Goal: Task Accomplishment & Management: Manage account settings

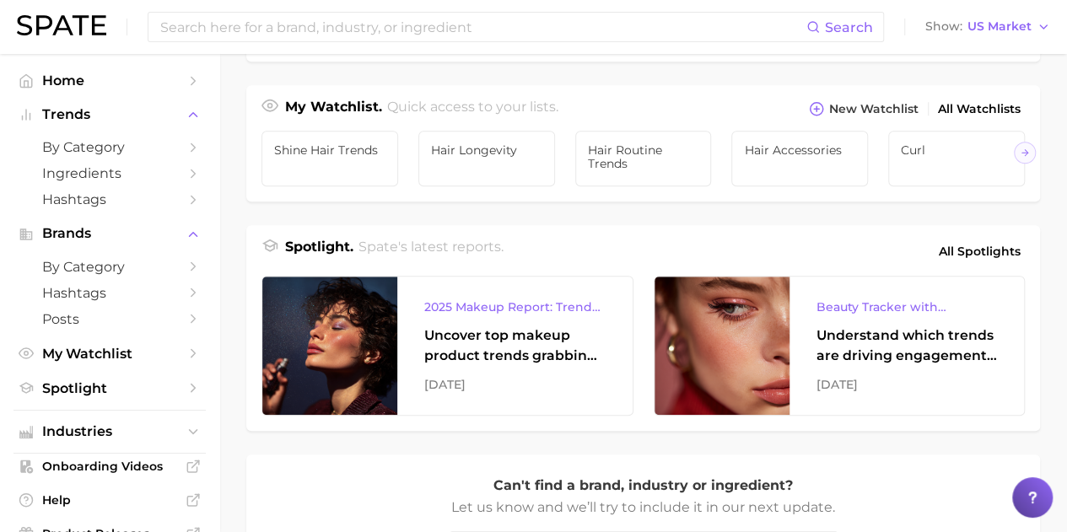
scroll to position [590, 0]
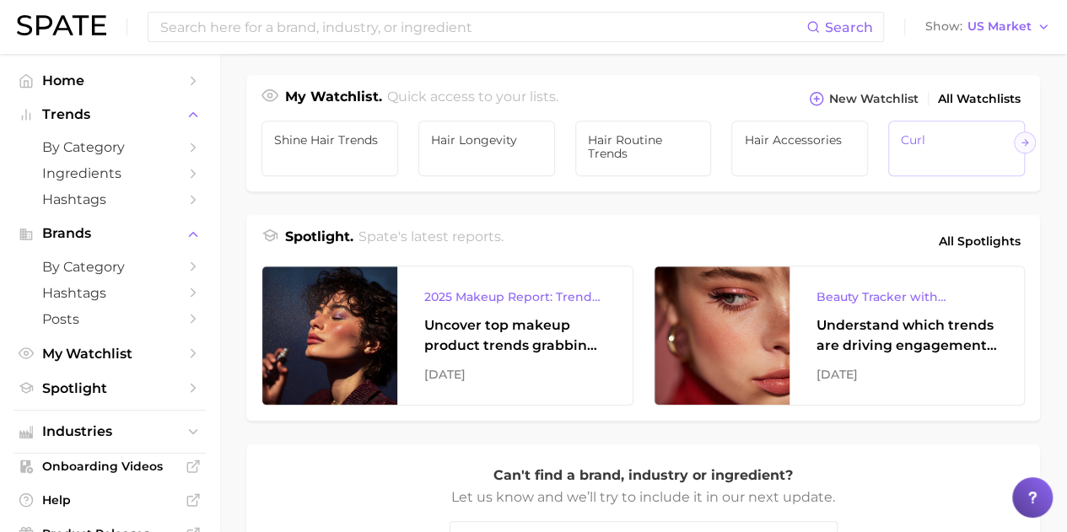
click at [967, 138] on link "Curl" at bounding box center [956, 149] width 137 height 56
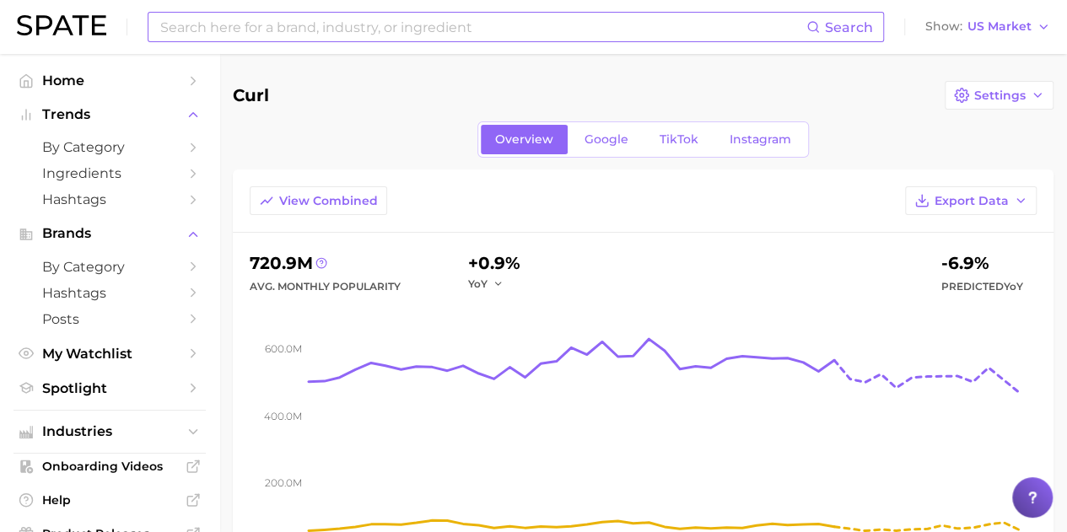
click at [235, 28] on input at bounding box center [483, 27] width 648 height 29
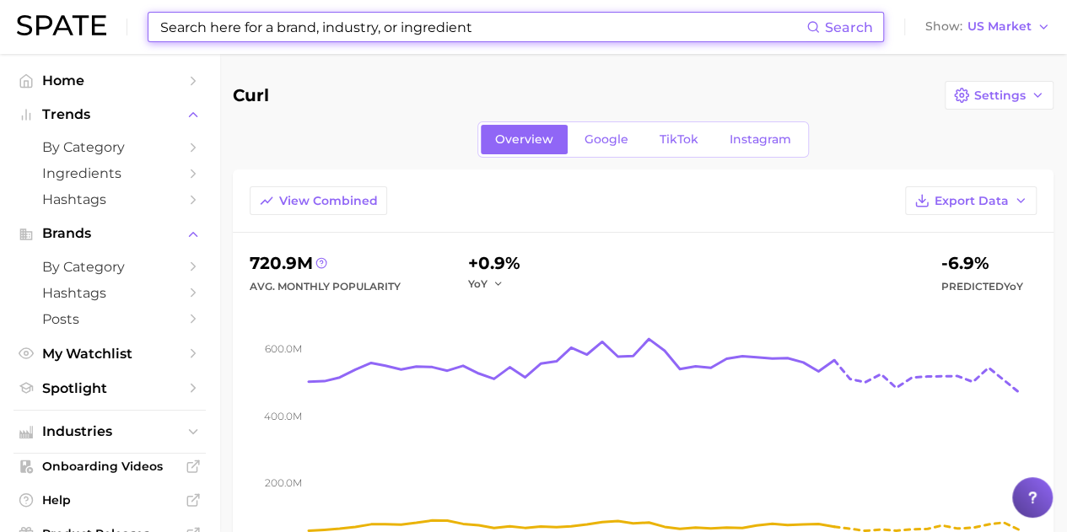
type input "a"
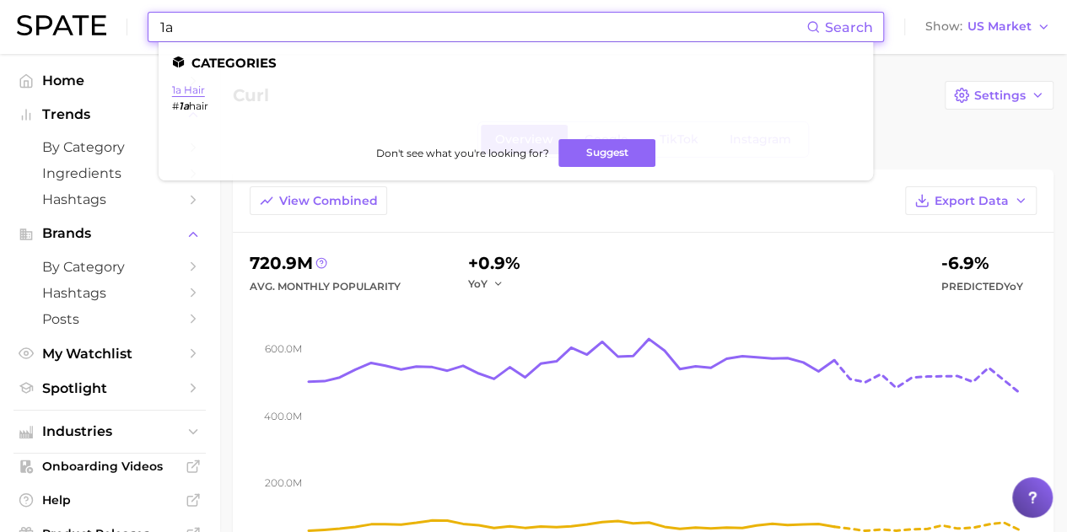
type input "1a"
click at [194, 94] on link "1a hair" at bounding box center [188, 89] width 33 height 13
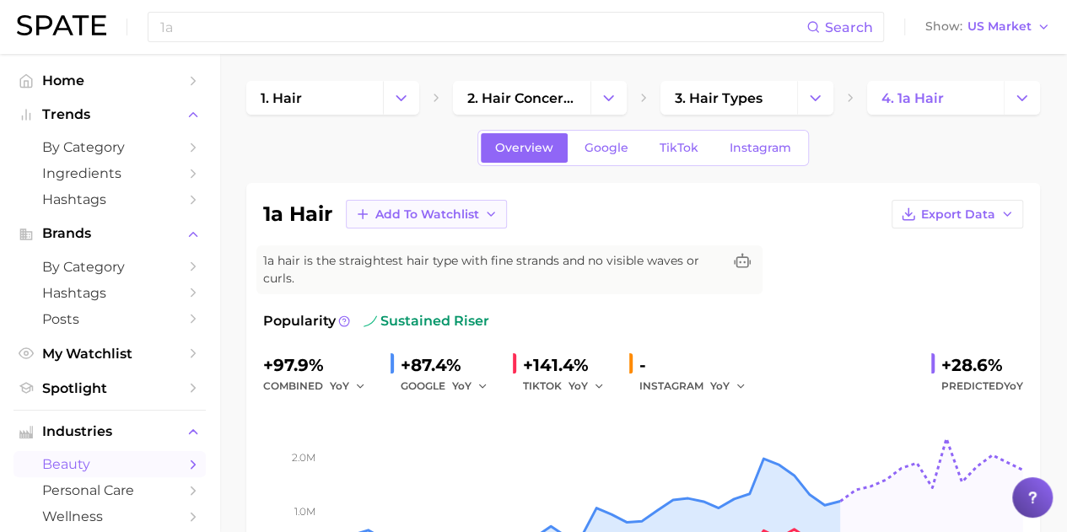
click at [485, 218] on icon "button" at bounding box center [490, 213] width 13 height 13
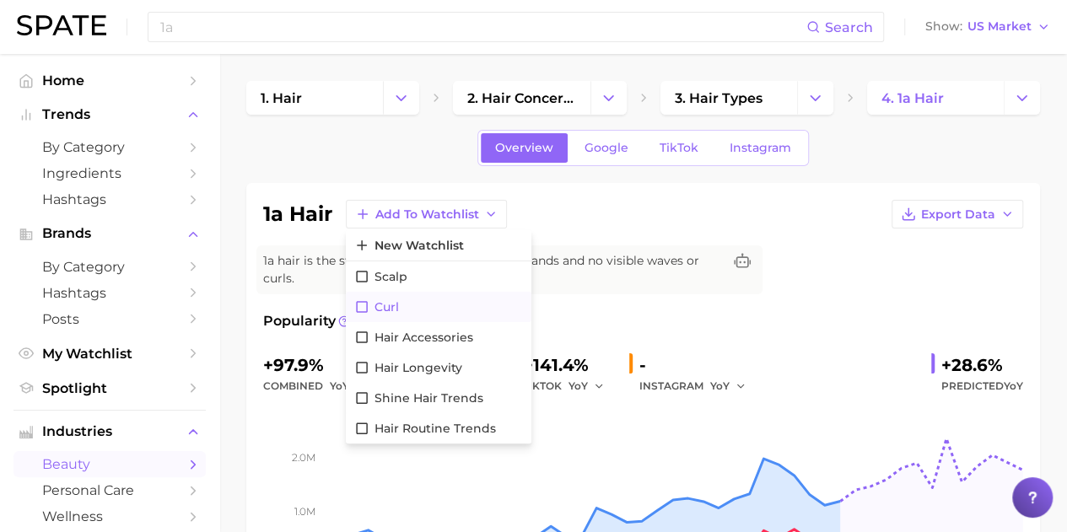
click at [391, 305] on span "Curl" at bounding box center [386, 307] width 24 height 14
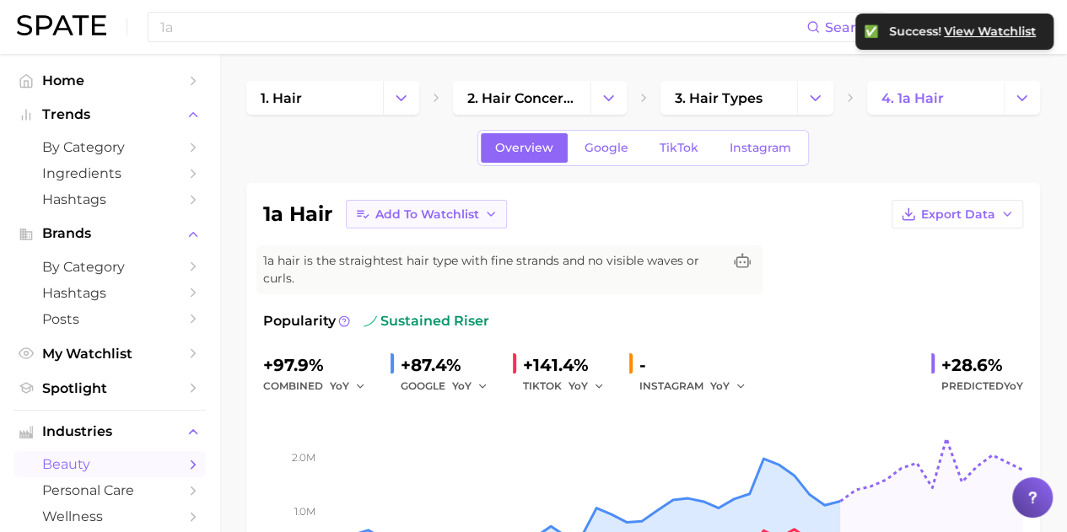
click at [484, 217] on icon "button" at bounding box center [490, 213] width 13 height 13
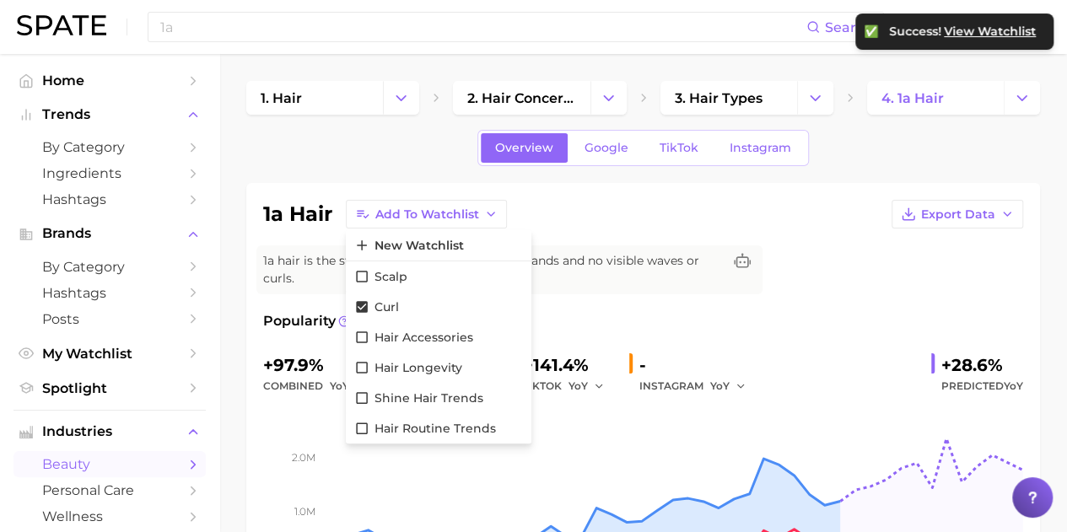
click at [558, 212] on div "1a hair Add to Watchlist New Watchlist Scalp Curl Hair Accessories Hair Longevi…" at bounding box center [643, 214] width 760 height 29
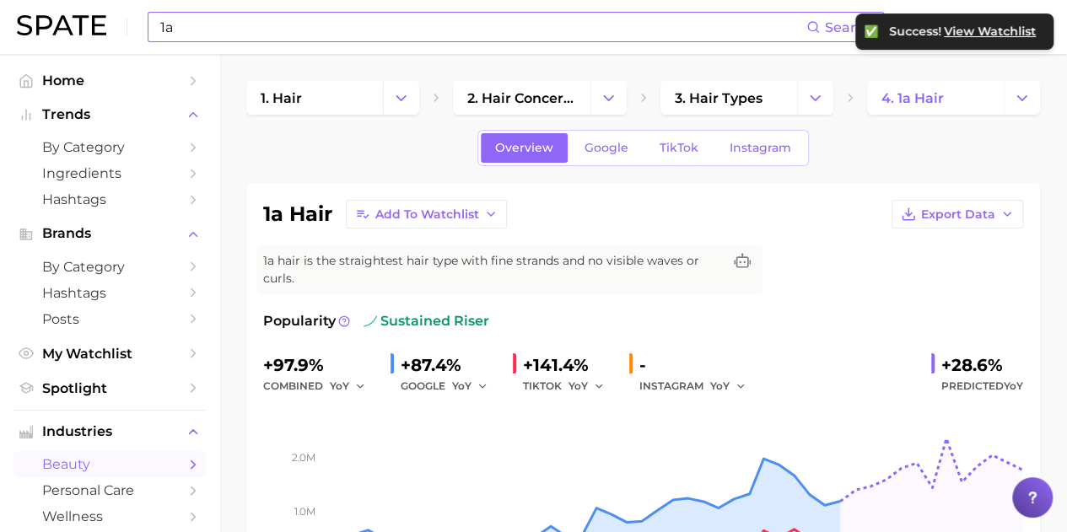
click at [270, 27] on input "1a" at bounding box center [483, 27] width 648 height 29
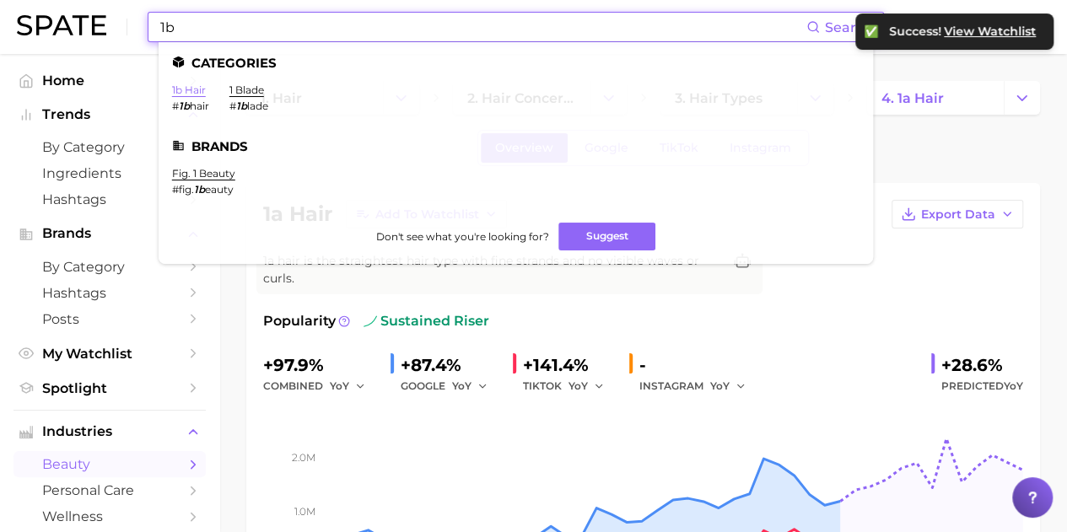
click at [197, 88] on link "1b hair" at bounding box center [189, 89] width 34 height 13
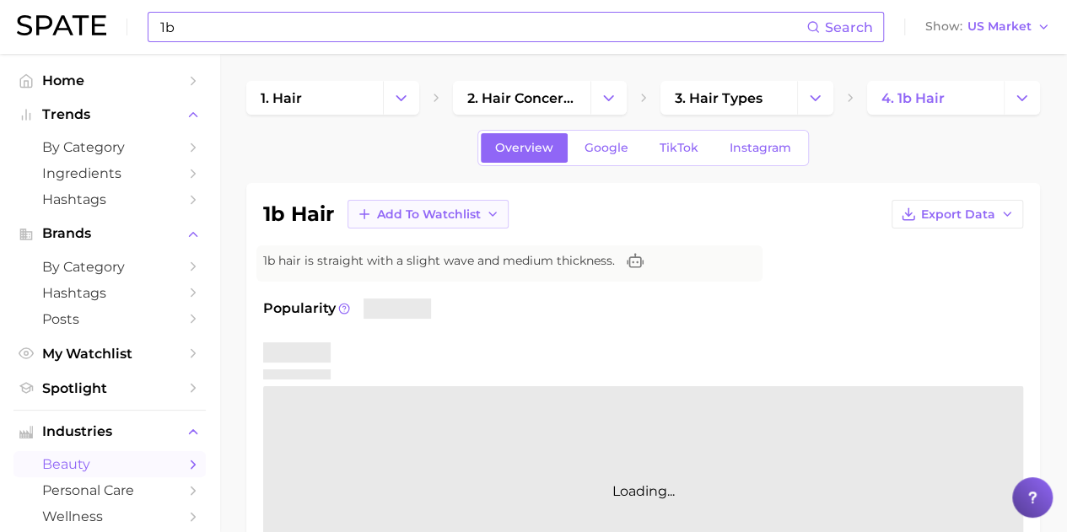
click at [444, 217] on span "Add to Watchlist" at bounding box center [429, 214] width 104 height 14
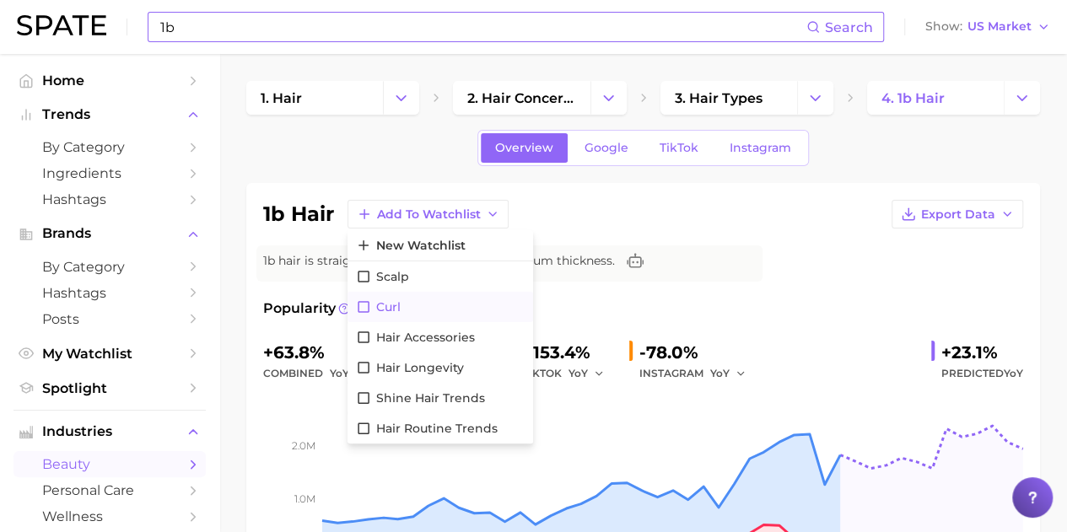
click at [394, 304] on span "Curl" at bounding box center [388, 307] width 24 height 14
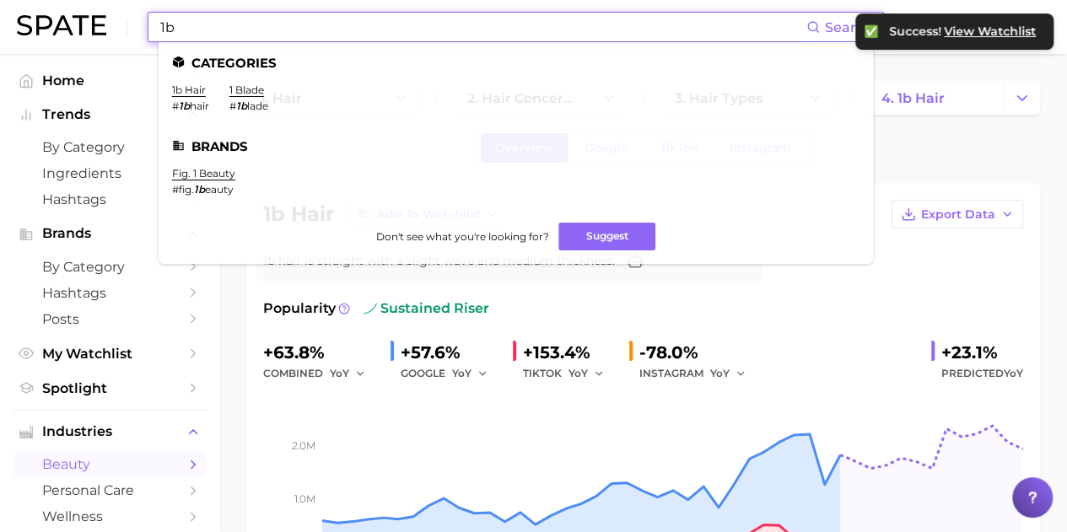
click at [376, 33] on input "1b" at bounding box center [483, 27] width 648 height 29
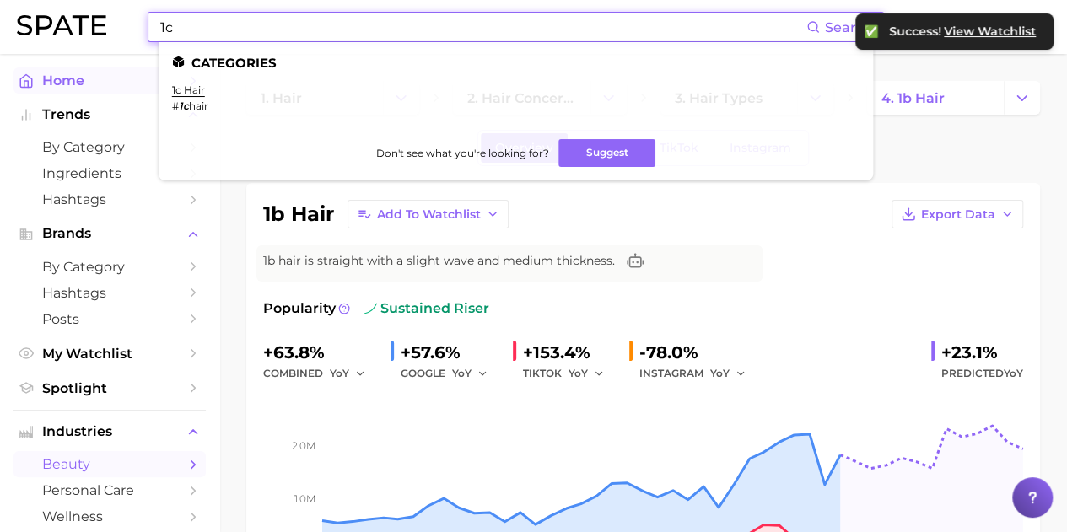
click at [177, 91] on link "1c hair" at bounding box center [188, 89] width 33 height 13
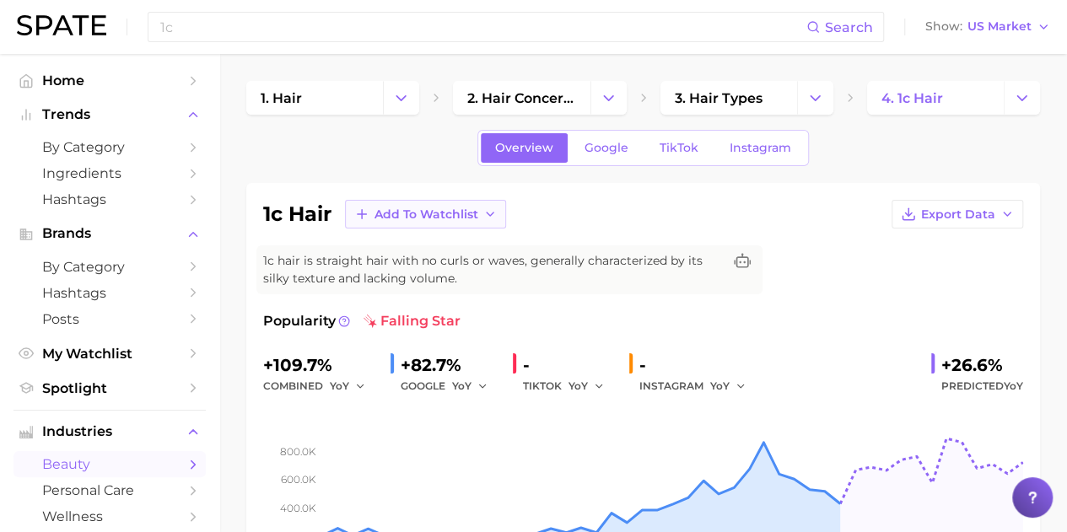
click at [438, 214] on span "Add to Watchlist" at bounding box center [426, 214] width 104 height 14
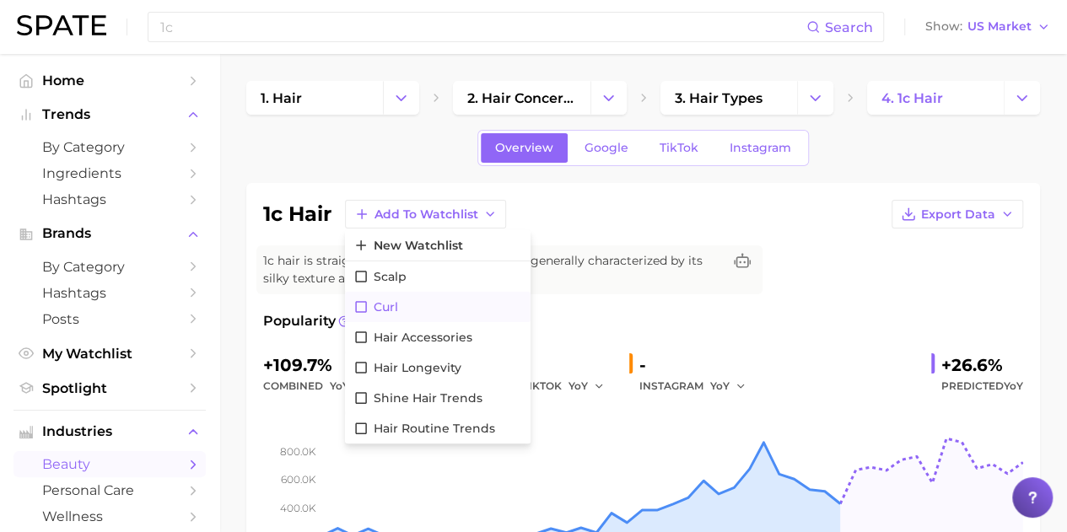
click at [384, 296] on button "Curl" at bounding box center [437, 307] width 185 height 30
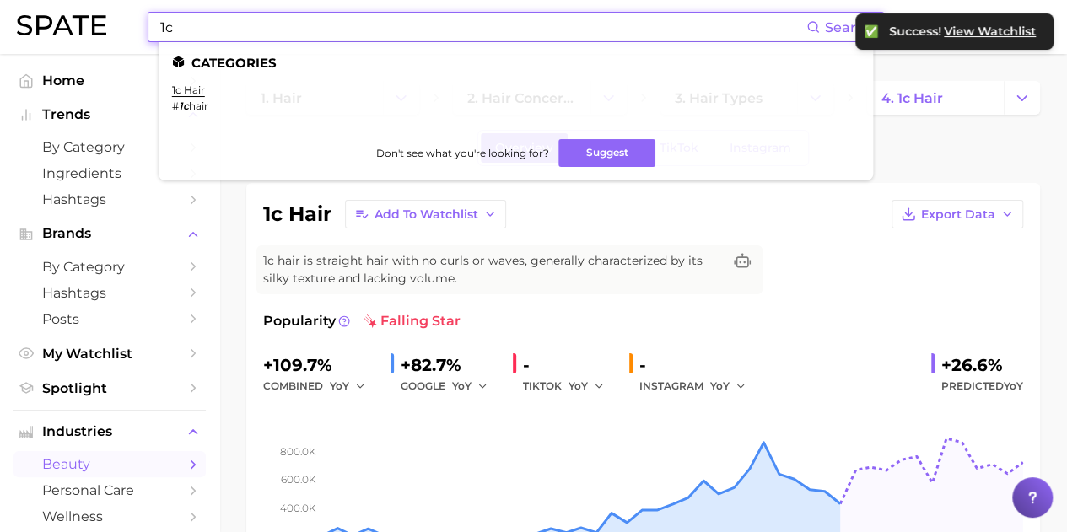
drag, startPoint x: 272, startPoint y: 28, endPoint x: 126, endPoint y: 18, distance: 146.2
click at [126, 18] on div "1c Search Categories 1c hair # 1c hair Don't see what you're looking for? Sugge…" at bounding box center [533, 27] width 1033 height 54
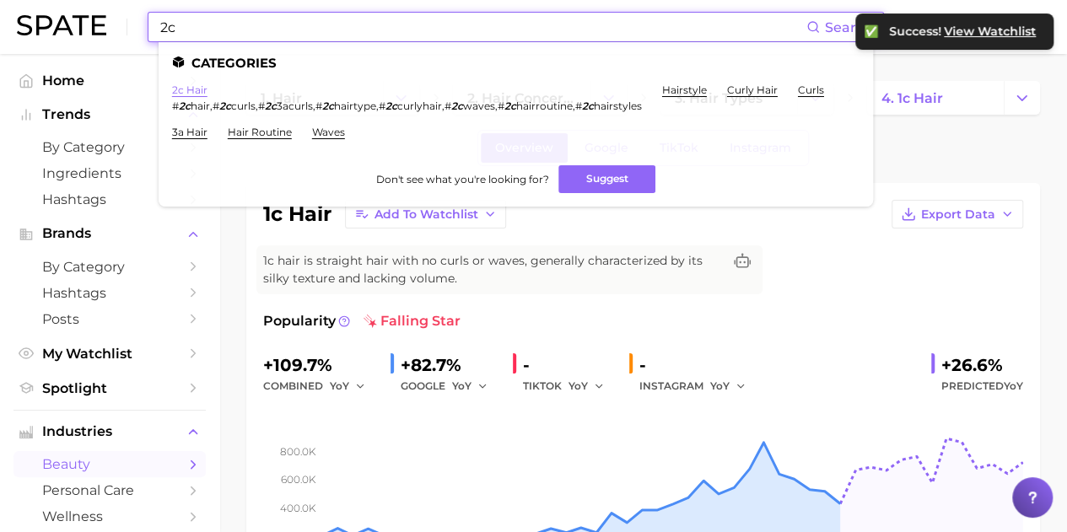
type input "2c"
click at [194, 95] on link "2c hair" at bounding box center [189, 89] width 35 height 13
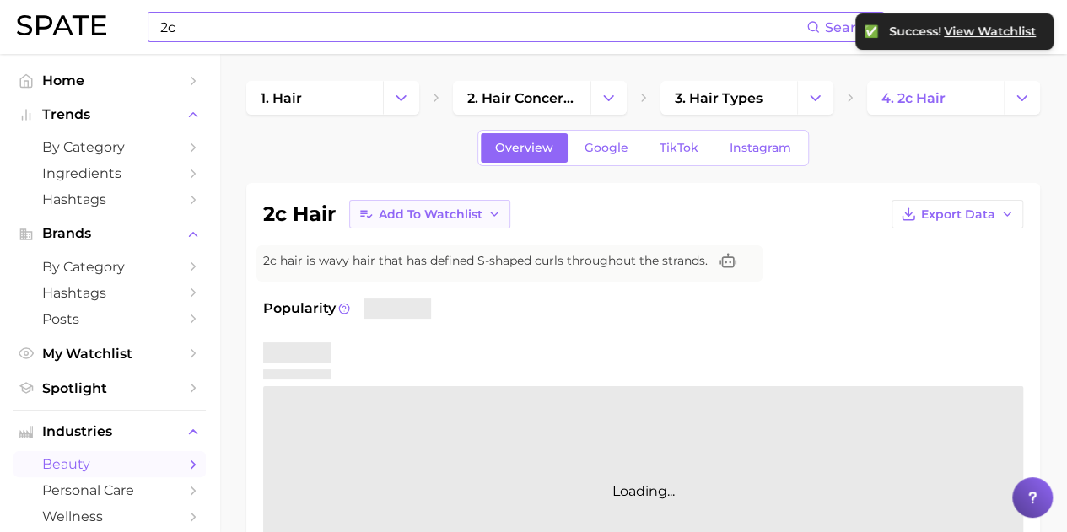
click at [441, 215] on span "Add to Watchlist" at bounding box center [431, 214] width 104 height 14
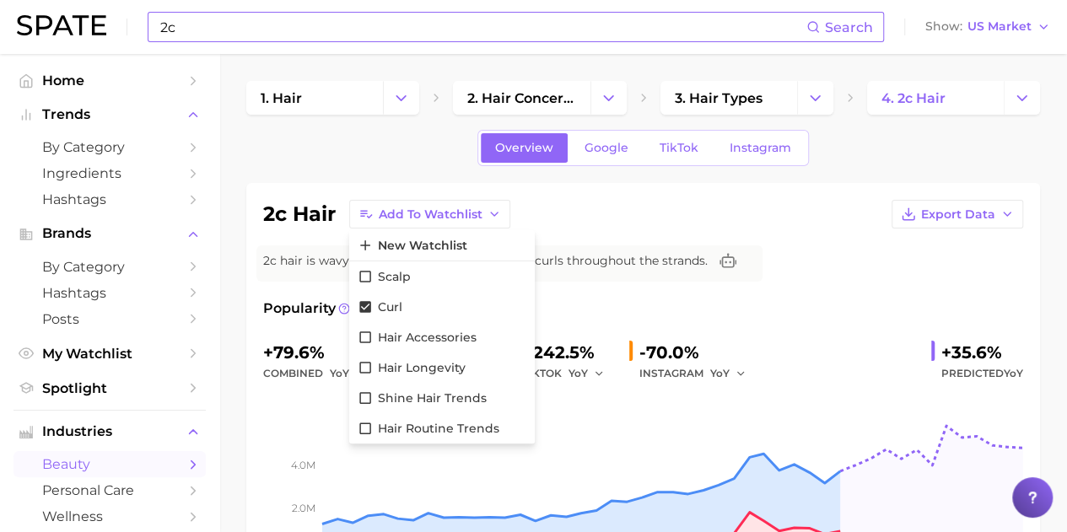
click at [578, 218] on div "2c hair Add to Watchlist New Watchlist Scalp Curl Hair Accessories Hair Longevi…" at bounding box center [643, 214] width 760 height 29
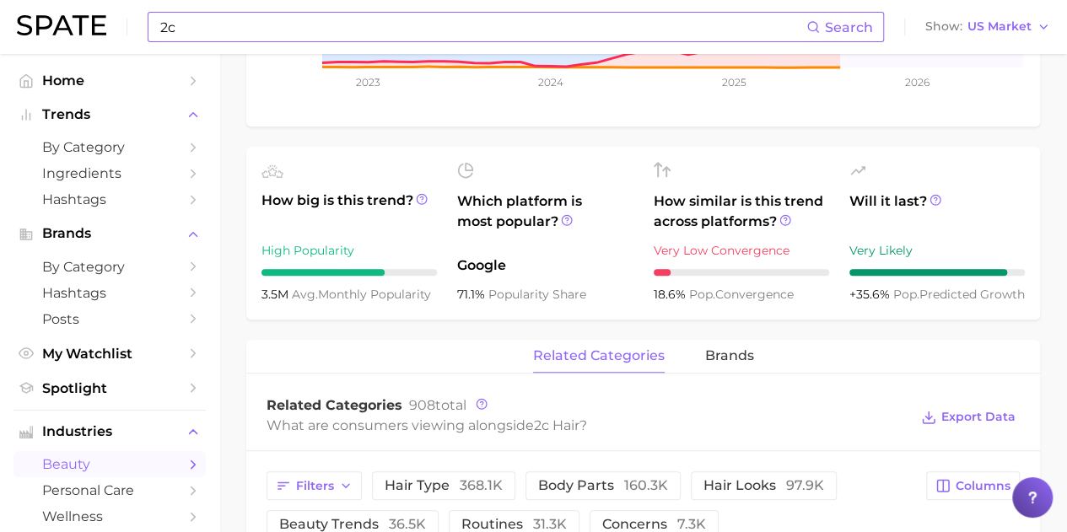
scroll to position [337, 0]
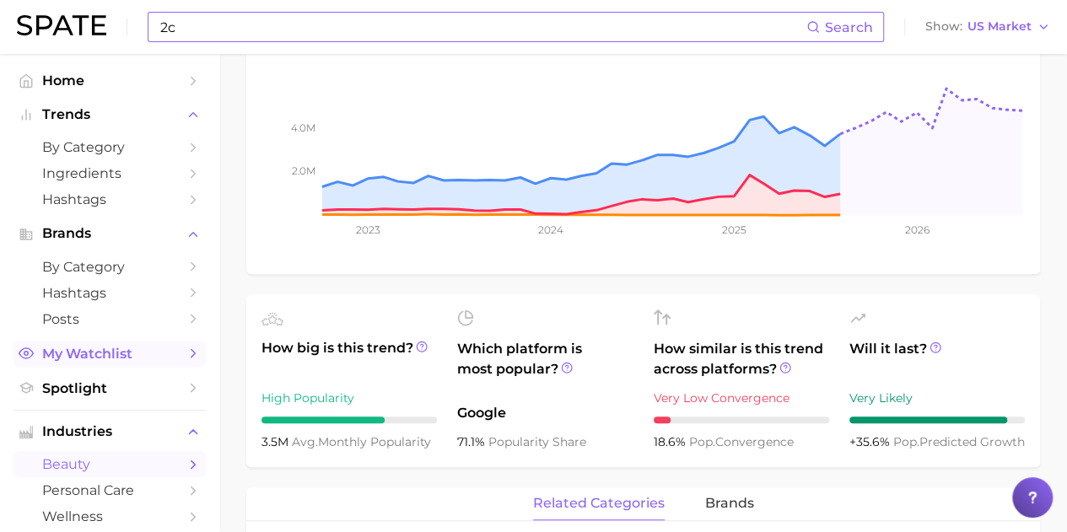
click at [150, 350] on span "My Watchlist" at bounding box center [109, 354] width 135 height 16
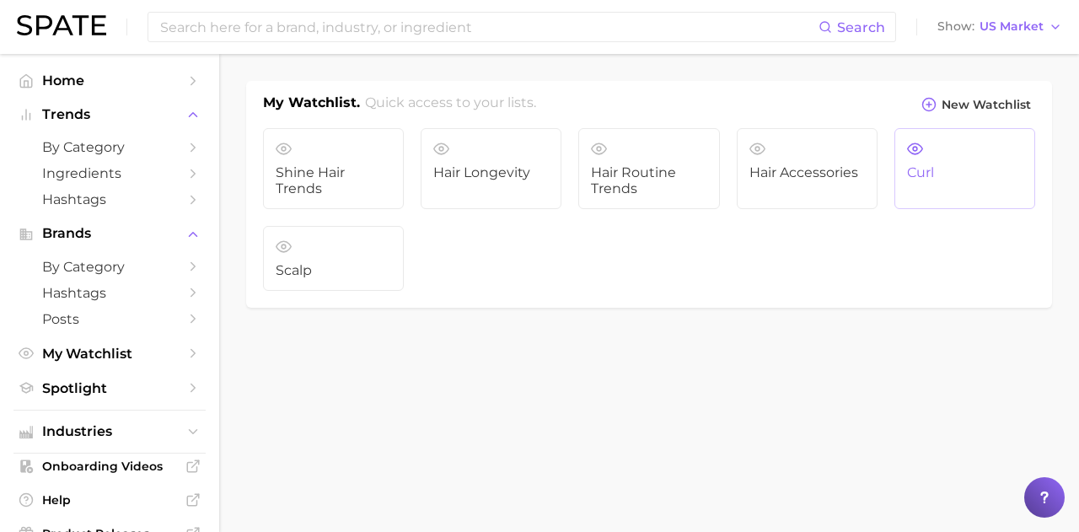
click at [966, 154] on link "Curl" at bounding box center [965, 168] width 141 height 81
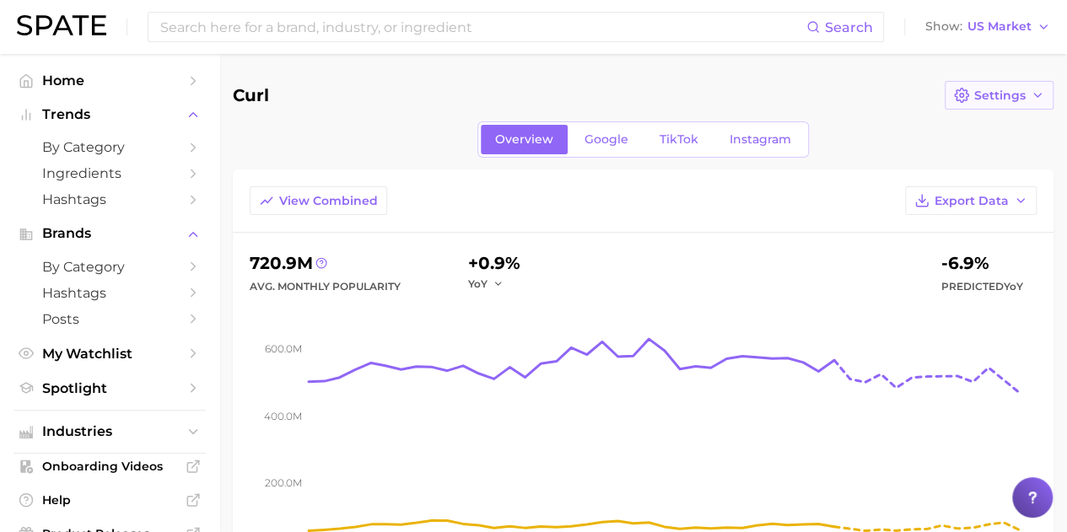
click at [1007, 107] on button "Settings" at bounding box center [998, 95] width 109 height 29
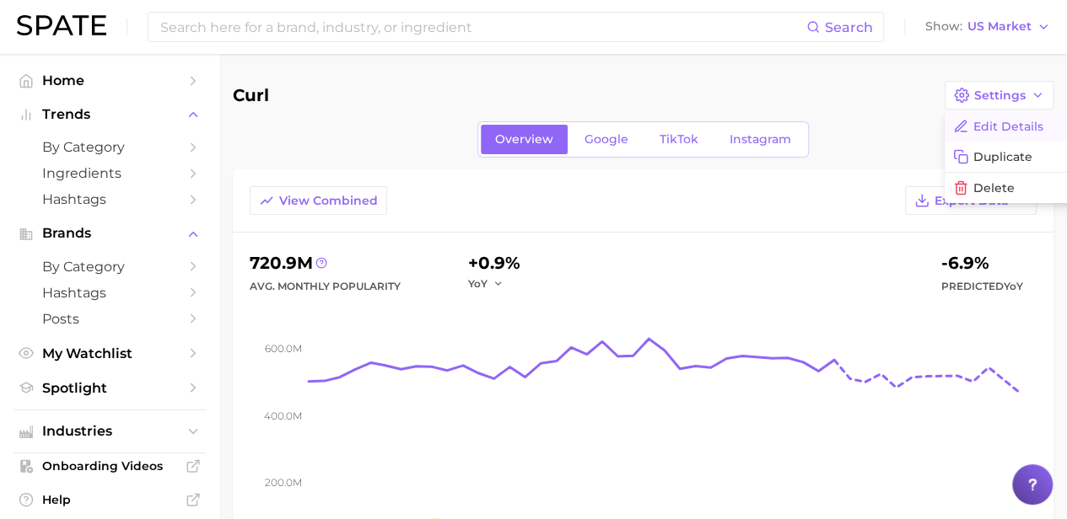
click at [1006, 125] on button "Edit Details" at bounding box center [1036, 126] width 185 height 30
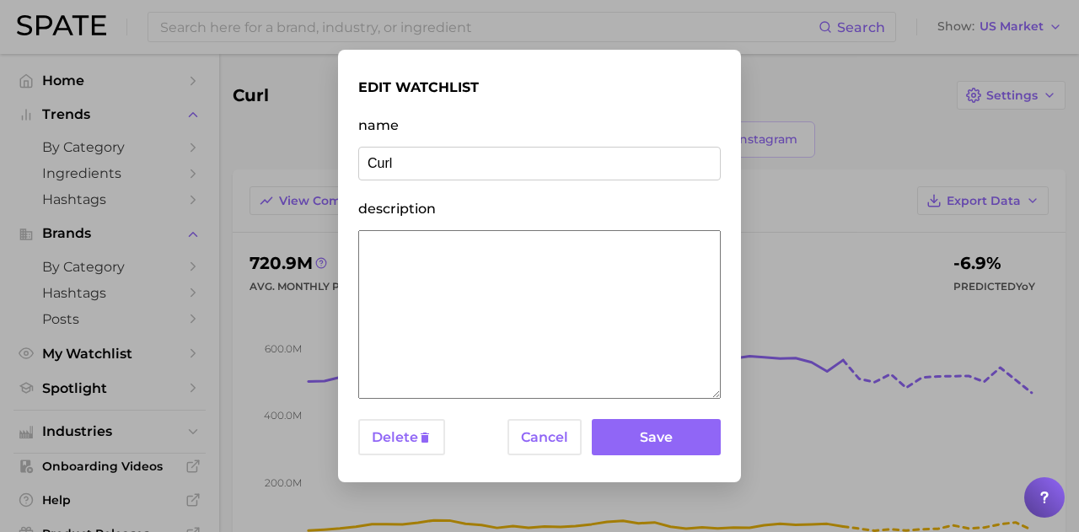
drag, startPoint x: 451, startPoint y: 163, endPoint x: 0, endPoint y: 134, distance: 452.0
click at [3, 139] on div "edit watchlist name Curl description Delete Cancel Save" at bounding box center [539, 266] width 1079 height 532
type input "Hair Type"
click at [688, 449] on button "Save" at bounding box center [656, 437] width 129 height 36
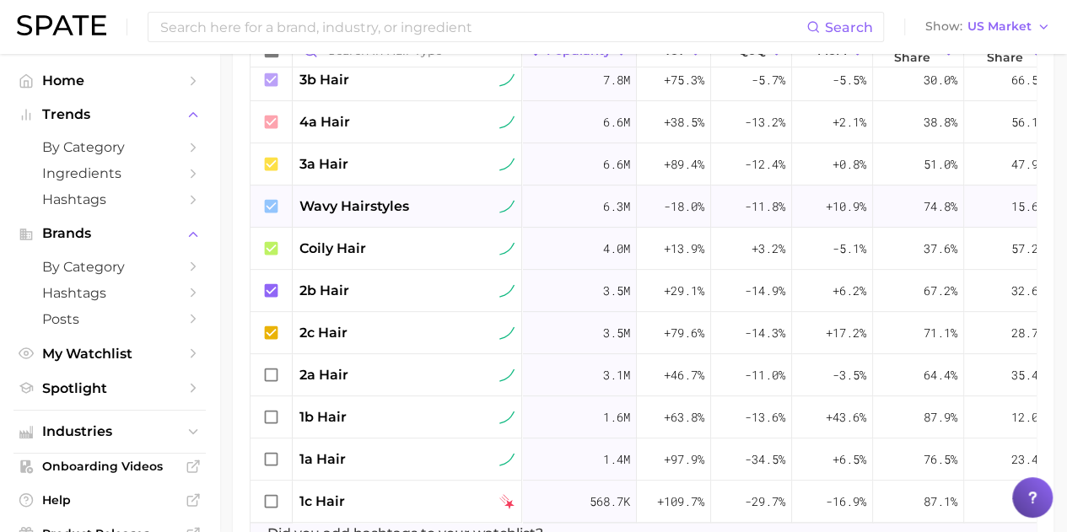
scroll to position [232, 0]
click at [273, 366] on icon at bounding box center [271, 375] width 19 height 19
click at [271, 408] on icon at bounding box center [271, 417] width 19 height 19
click at [284, 440] on div at bounding box center [271, 459] width 42 height 42
click at [266, 492] on icon at bounding box center [271, 501] width 19 height 19
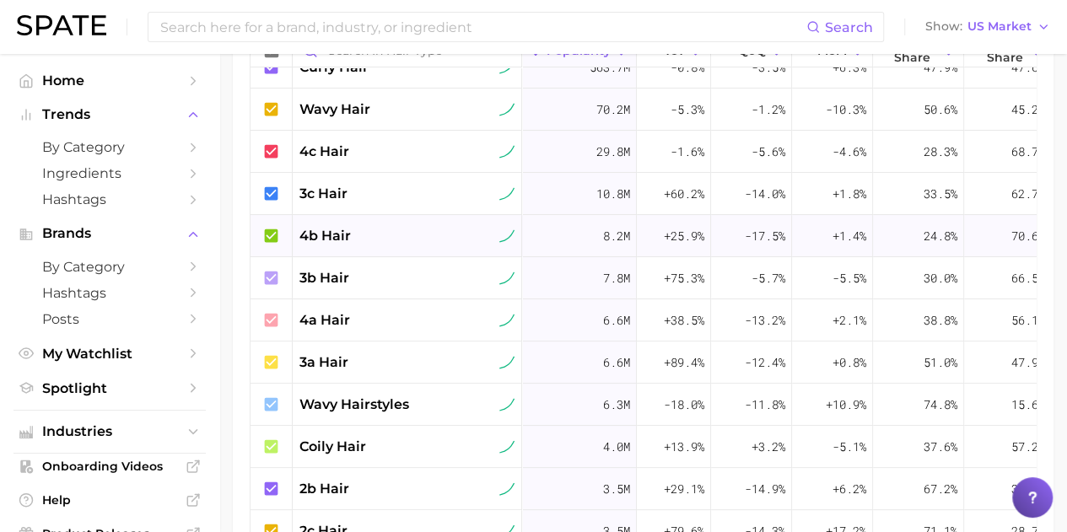
scroll to position [0, 0]
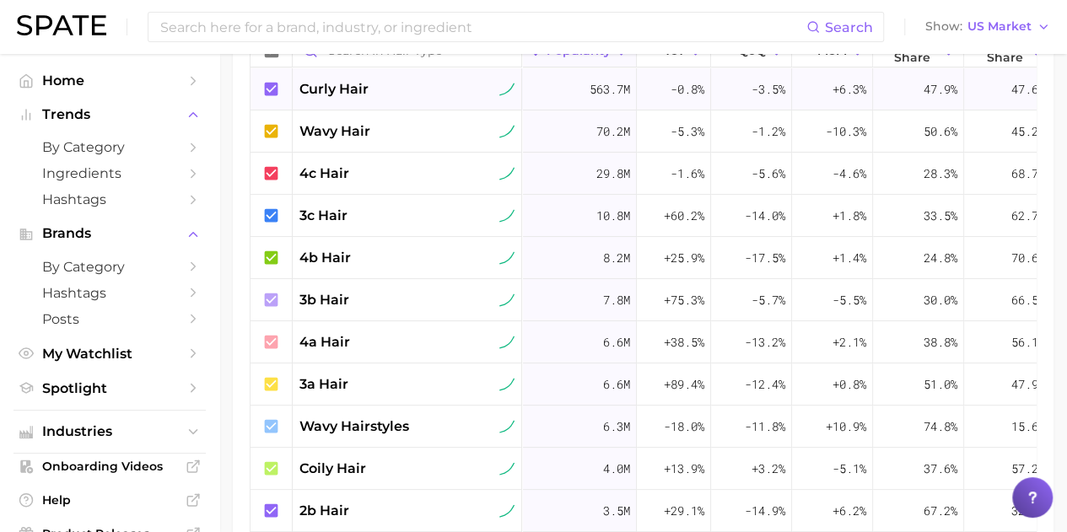
click at [272, 89] on icon at bounding box center [271, 89] width 19 height 19
click at [270, 132] on icon at bounding box center [271, 130] width 13 height 13
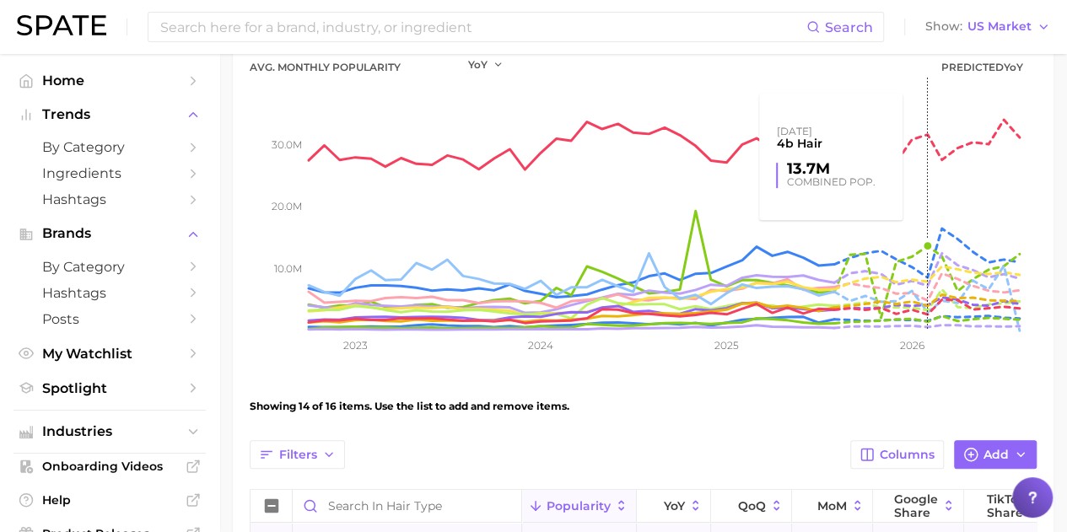
scroll to position [590, 0]
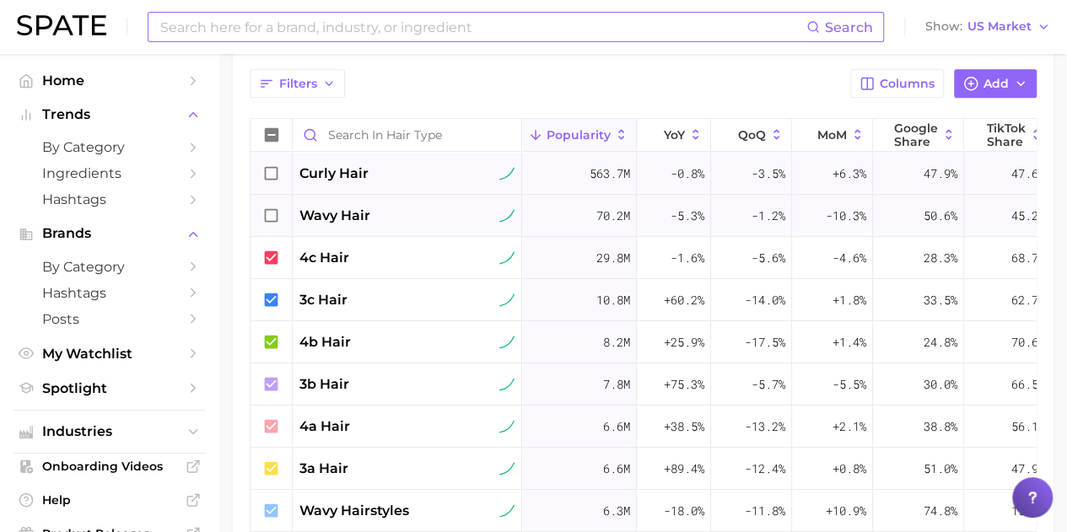
click at [367, 25] on input at bounding box center [483, 27] width 648 height 29
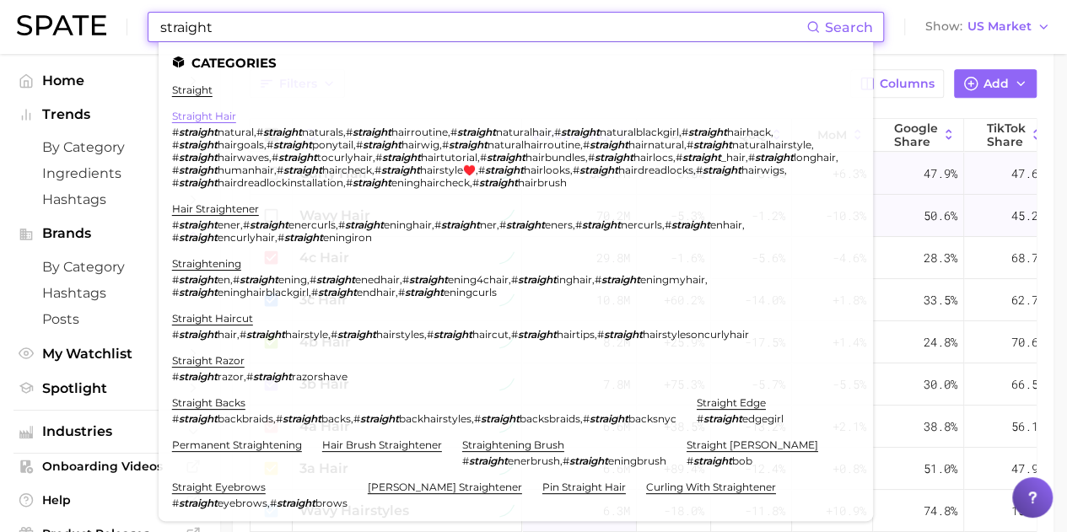
type input "straight"
click at [218, 120] on link "straight hair" at bounding box center [204, 116] width 64 height 13
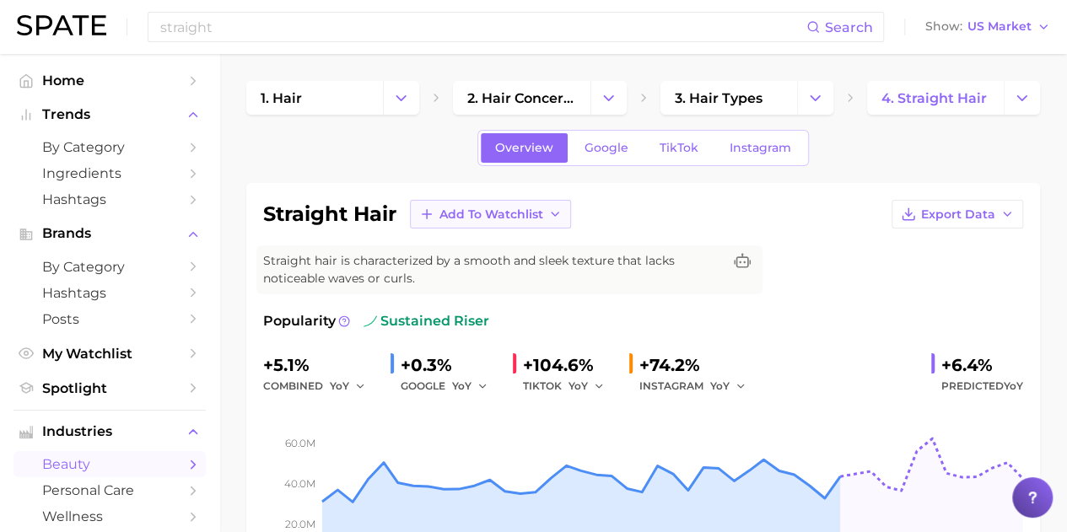
click at [540, 217] on span "Add to Watchlist" at bounding box center [491, 214] width 104 height 14
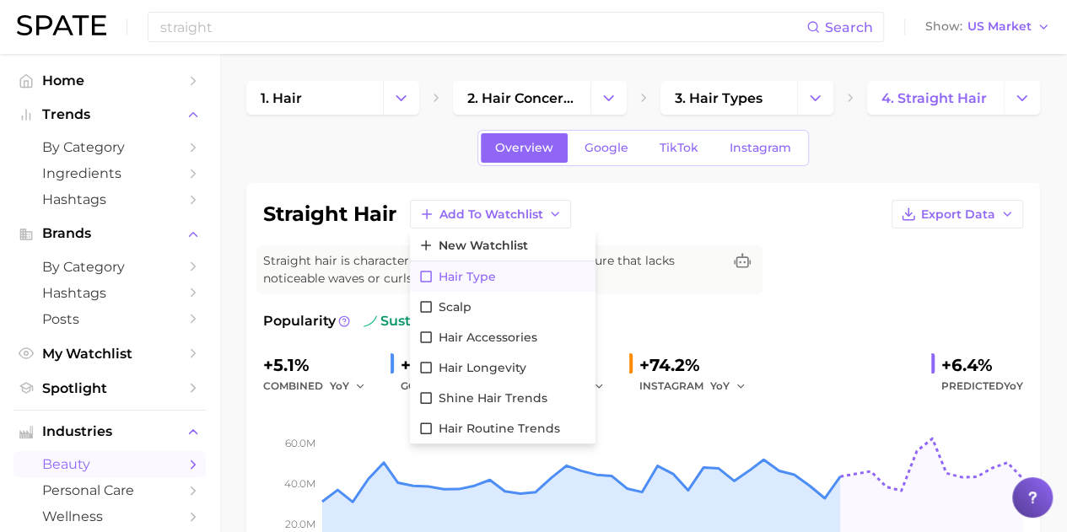
click at [477, 277] on span "Hair Type" at bounding box center [466, 277] width 57 height 14
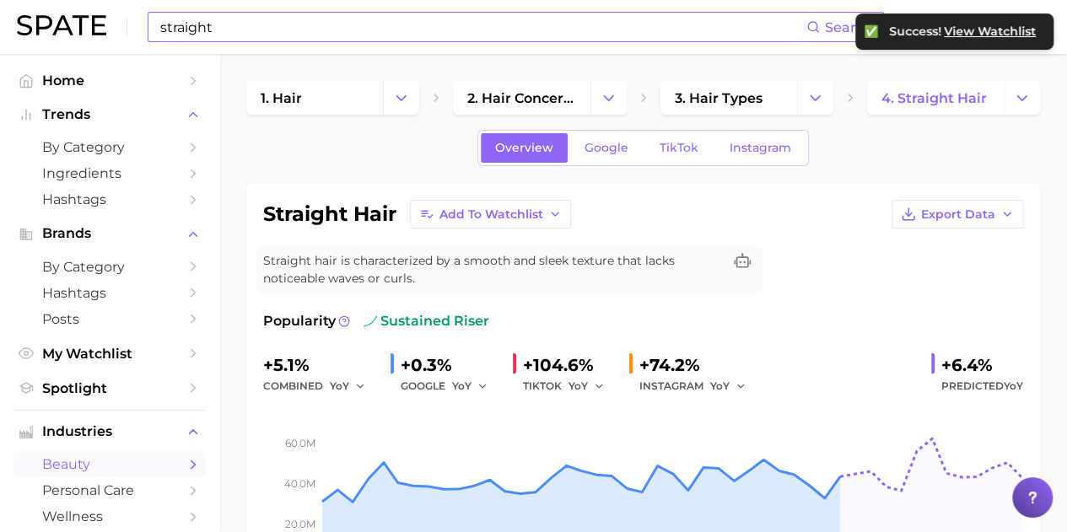
click at [299, 25] on input "straight" at bounding box center [483, 27] width 648 height 29
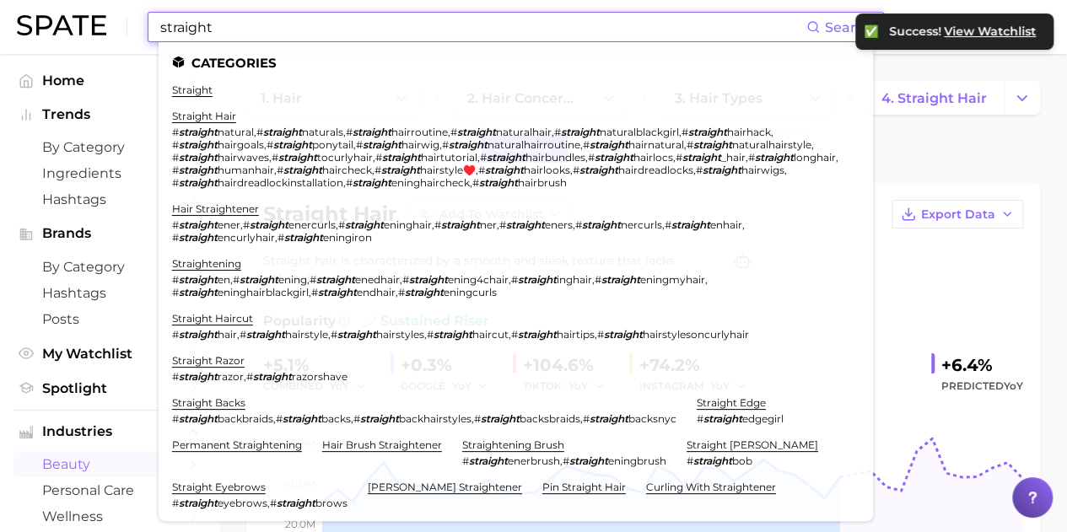
click at [298, 25] on input "straight" at bounding box center [483, 27] width 648 height 29
drag, startPoint x: 298, startPoint y: 25, endPoint x: 37, endPoint y: 27, distance: 261.4
click at [40, 27] on div "straight Search Categories straight straight hair # straight natural , # straig…" at bounding box center [533, 27] width 1033 height 54
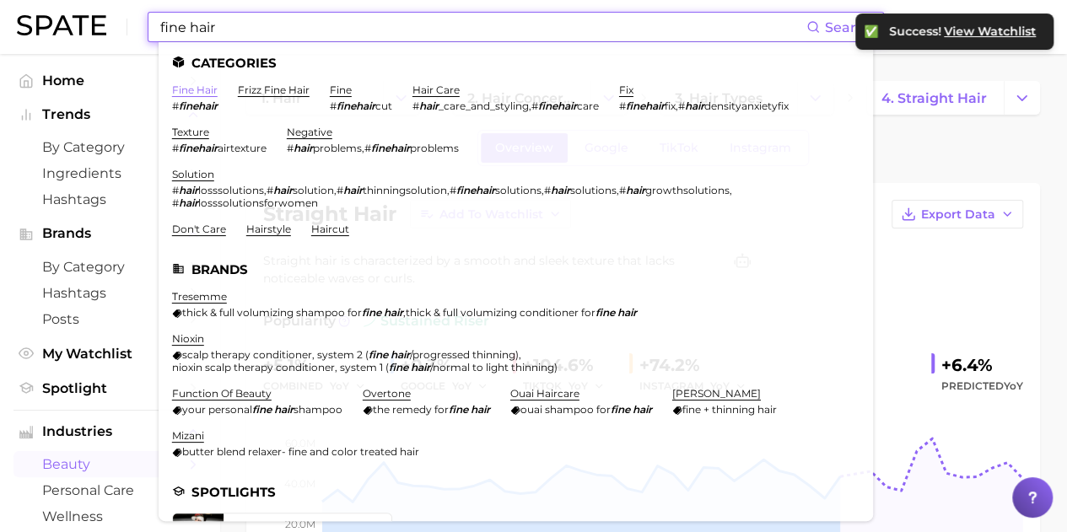
click at [205, 94] on link "fine hair" at bounding box center [195, 89] width 46 height 13
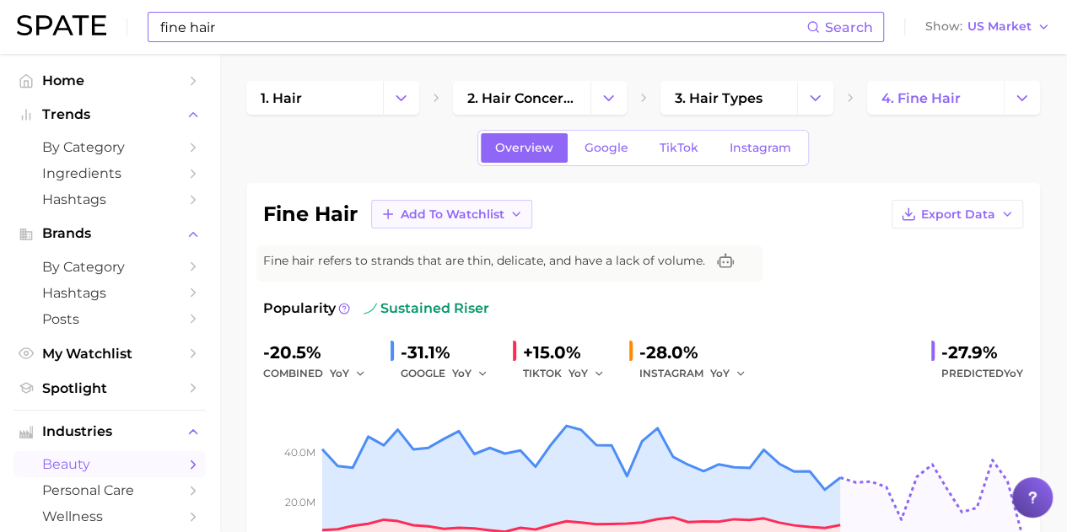
click at [472, 218] on span "Add to Watchlist" at bounding box center [453, 214] width 104 height 14
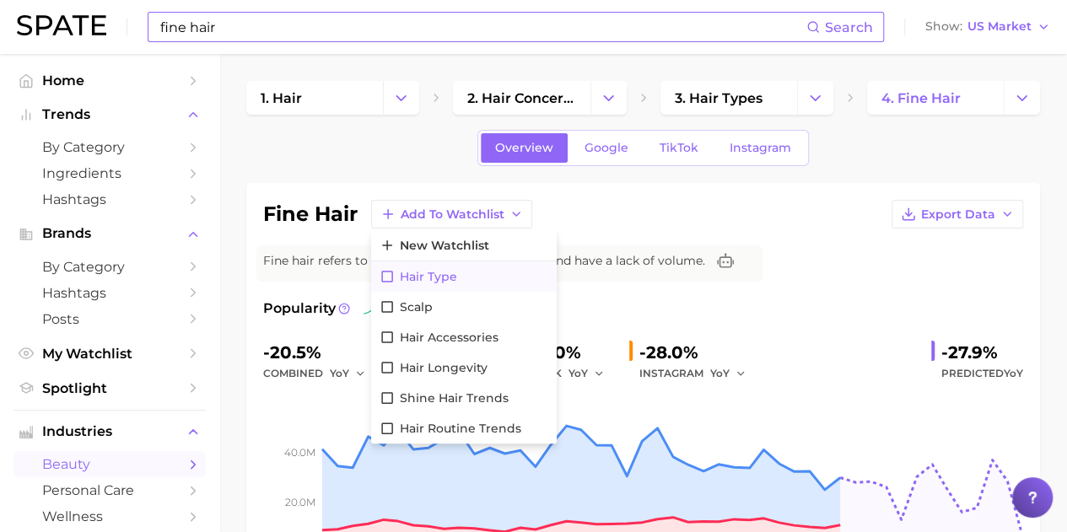
click at [430, 275] on span "Hair Type" at bounding box center [428, 277] width 57 height 14
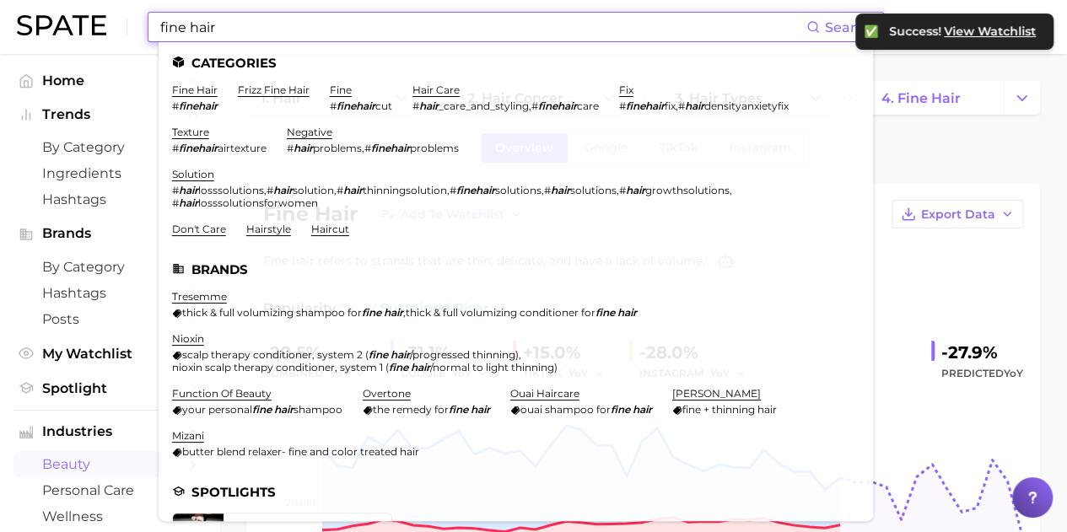
drag, startPoint x: 341, startPoint y: 19, endPoint x: 0, endPoint y: 25, distance: 340.7
click at [0, 25] on header "fine hair Search Categories fine hair # finehair frizz fine hair fine # finehai…" at bounding box center [533, 27] width 1067 height 54
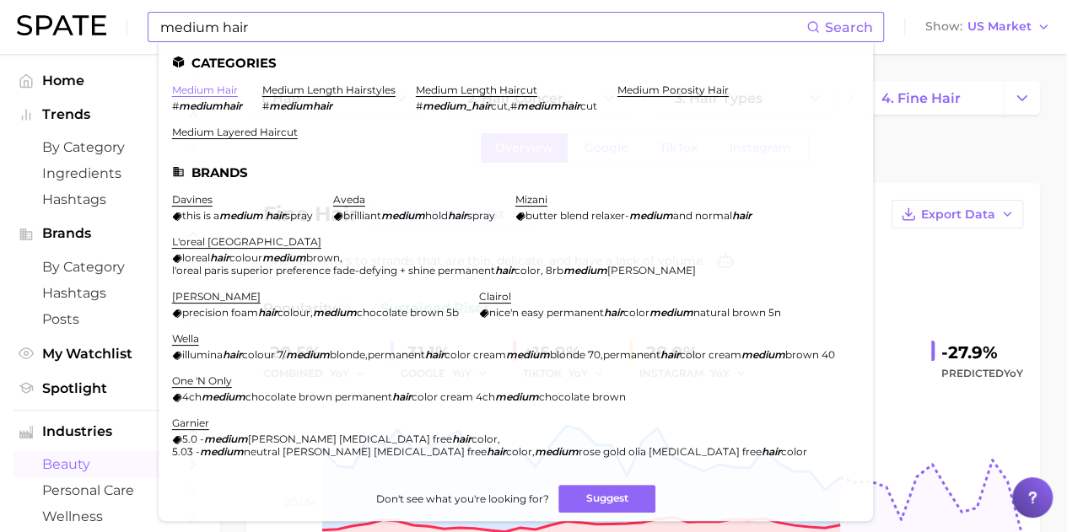
click at [196, 93] on link "medium hair" at bounding box center [205, 89] width 66 height 13
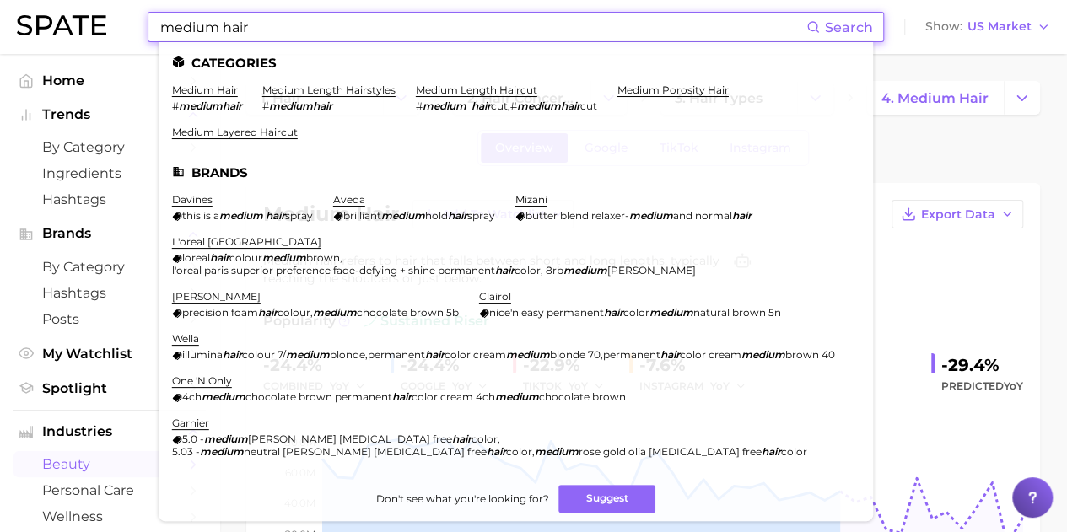
drag, startPoint x: 261, startPoint y: 28, endPoint x: 111, endPoint y: 40, distance: 149.7
click at [116, 38] on div "medium hair Search Categories medium hair # mediumhair medium length hairstyles…" at bounding box center [533, 27] width 1033 height 54
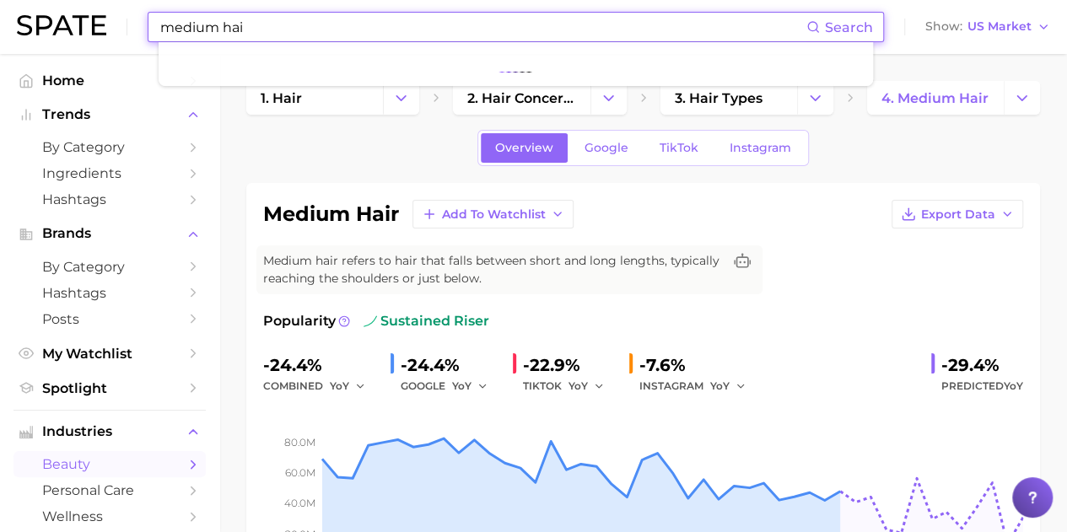
type input "medium hair"
click at [264, 28] on input "medium hair" at bounding box center [483, 27] width 648 height 29
drag, startPoint x: 264, startPoint y: 28, endPoint x: 223, endPoint y: 31, distance: 41.5
click at [223, 31] on input "medium hair" at bounding box center [483, 27] width 648 height 29
click at [56, 29] on img at bounding box center [61, 25] width 89 height 20
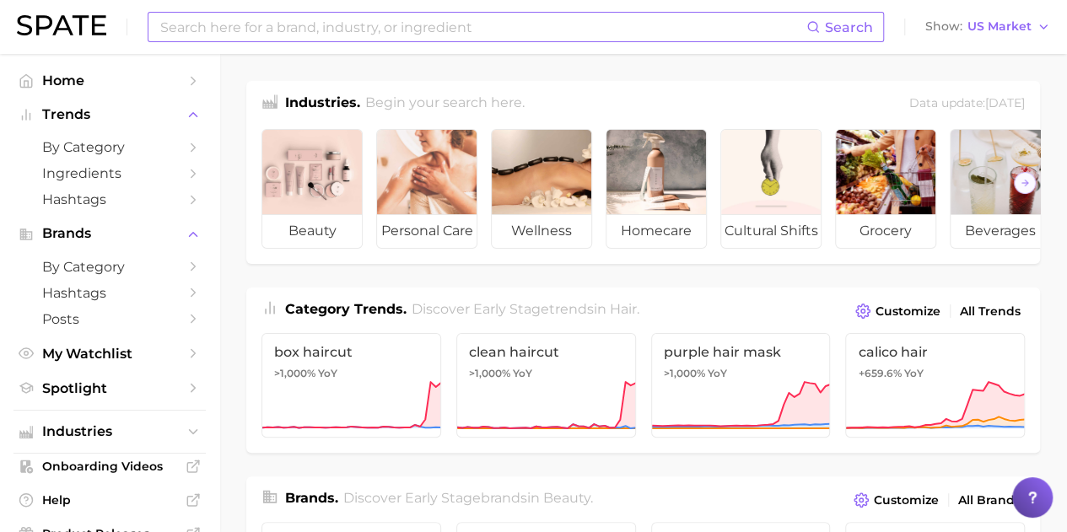
click at [277, 31] on input at bounding box center [483, 27] width 648 height 29
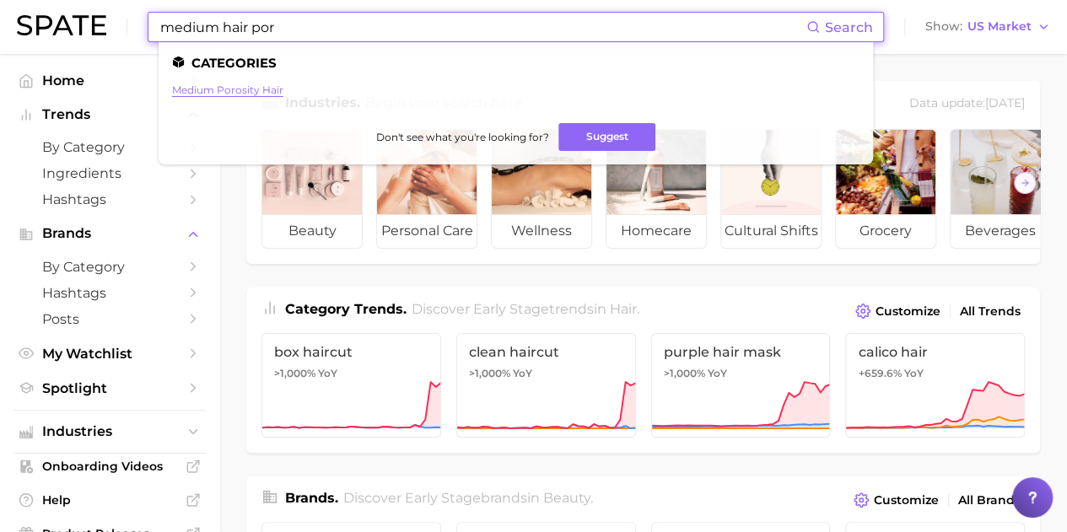
type input "medium hair por"
click at [239, 87] on link "medium porosity hair" at bounding box center [227, 89] width 111 height 13
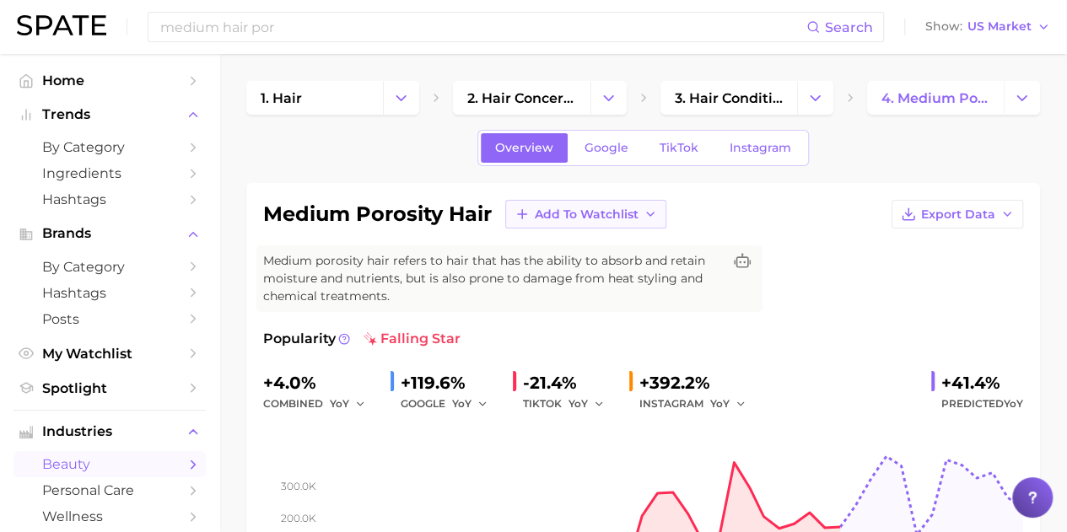
click at [632, 209] on span "Add to Watchlist" at bounding box center [587, 214] width 104 height 14
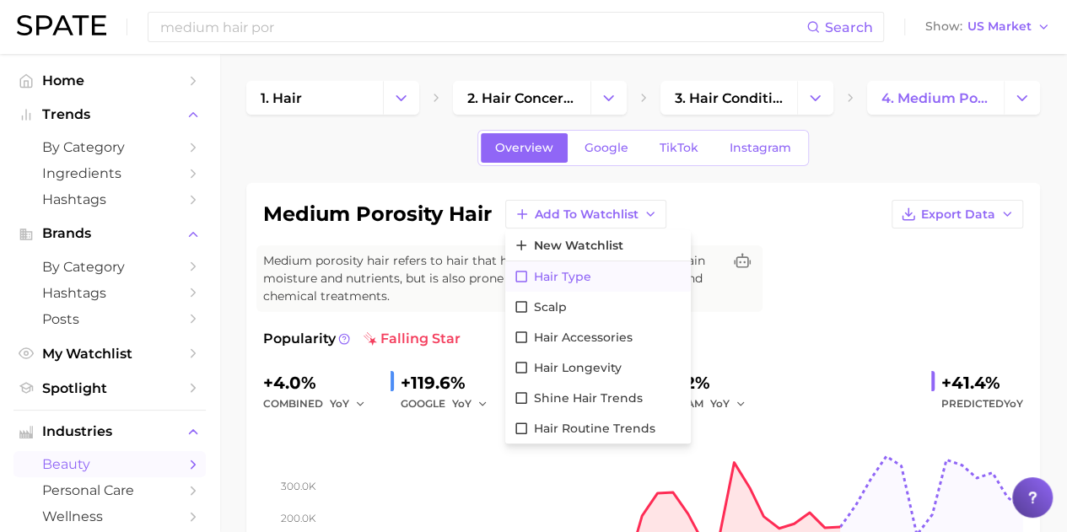
click at [604, 277] on button "Hair Type" at bounding box center [597, 276] width 185 height 30
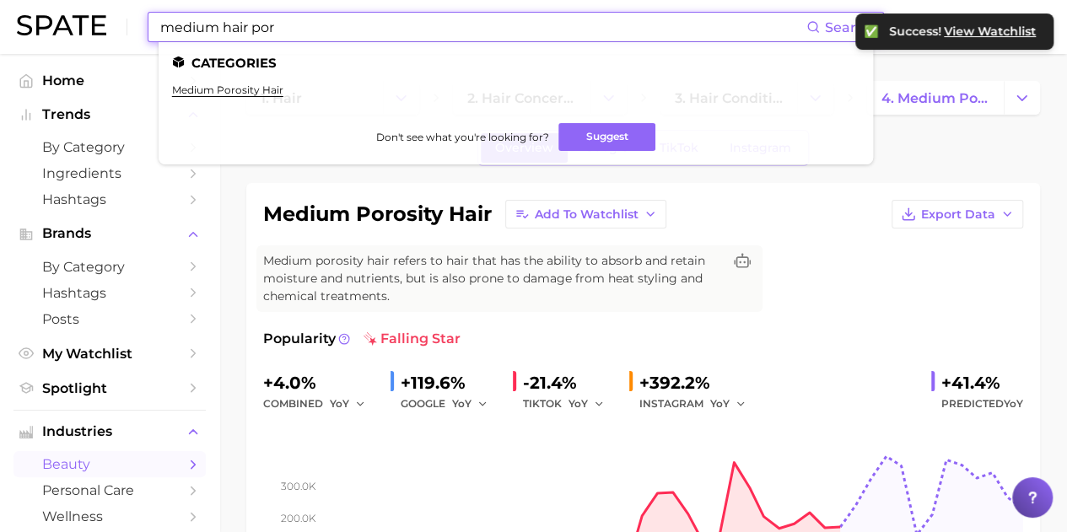
click at [293, 30] on input "medium hair por" at bounding box center [483, 27] width 648 height 29
drag, startPoint x: 293, startPoint y: 30, endPoint x: 89, endPoint y: 26, distance: 204.1
click at [89, 26] on div "medium hair por Search Categories medium porosity hair Don't see what you're lo…" at bounding box center [533, 27] width 1033 height 54
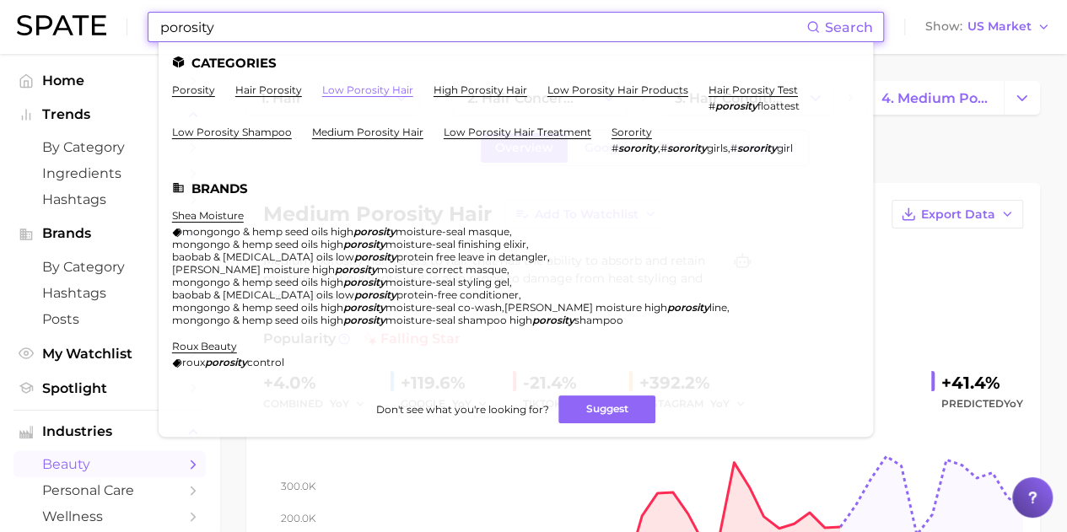
type input "porosity"
click at [337, 90] on link "low porosity hair" at bounding box center [367, 89] width 91 height 13
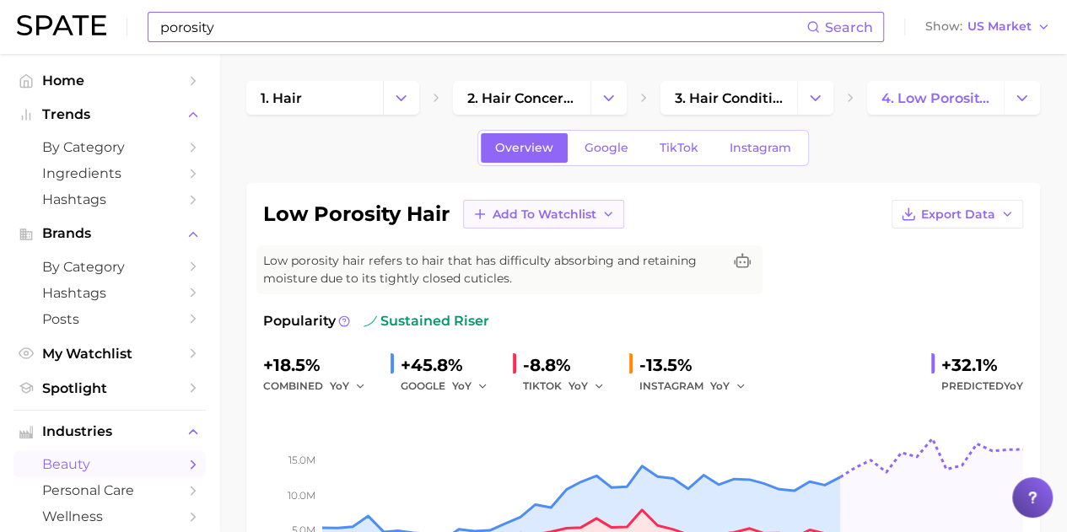
click at [511, 218] on span "Add to Watchlist" at bounding box center [544, 214] width 104 height 14
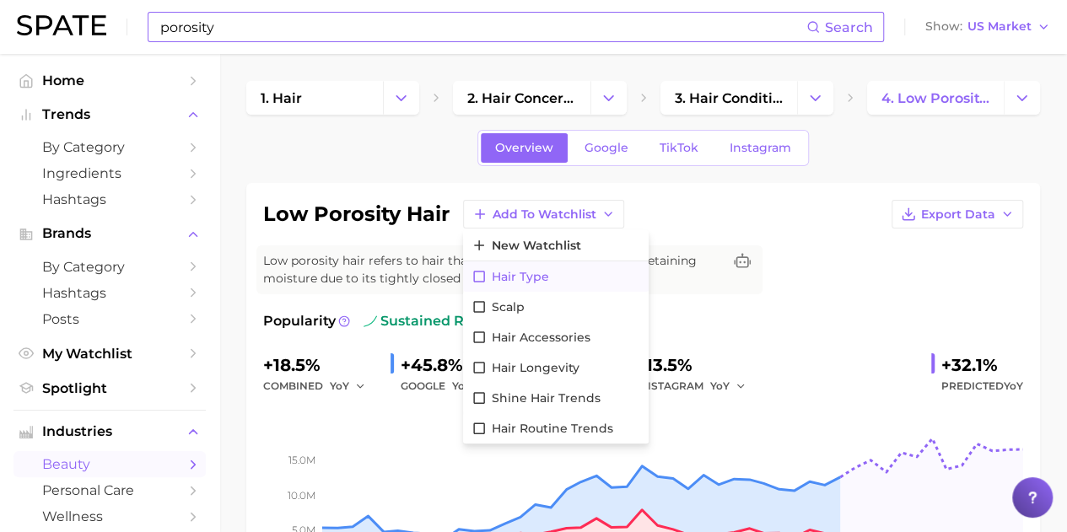
click at [540, 274] on span "Hair Type" at bounding box center [520, 277] width 57 height 14
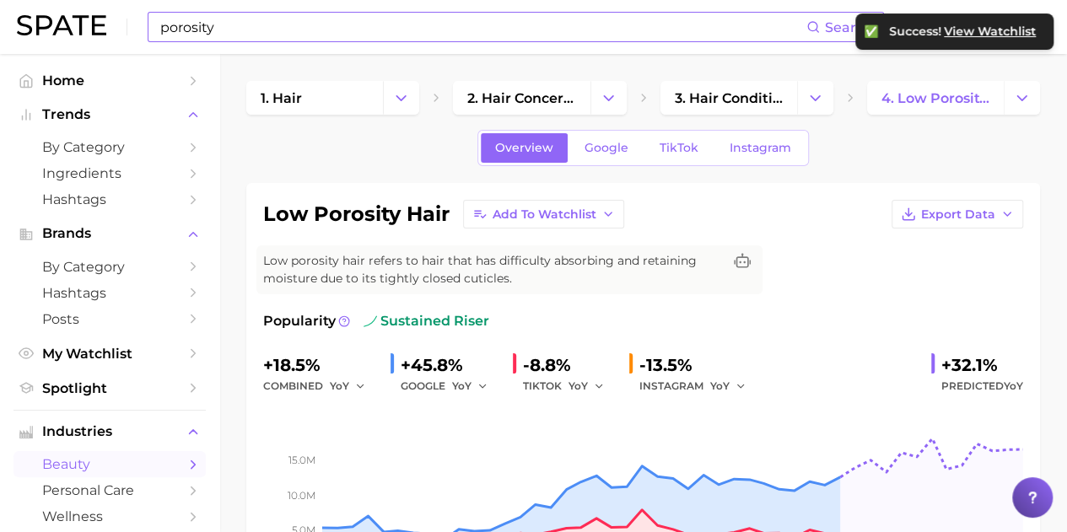
click at [278, 23] on input "porosity" at bounding box center [483, 27] width 648 height 29
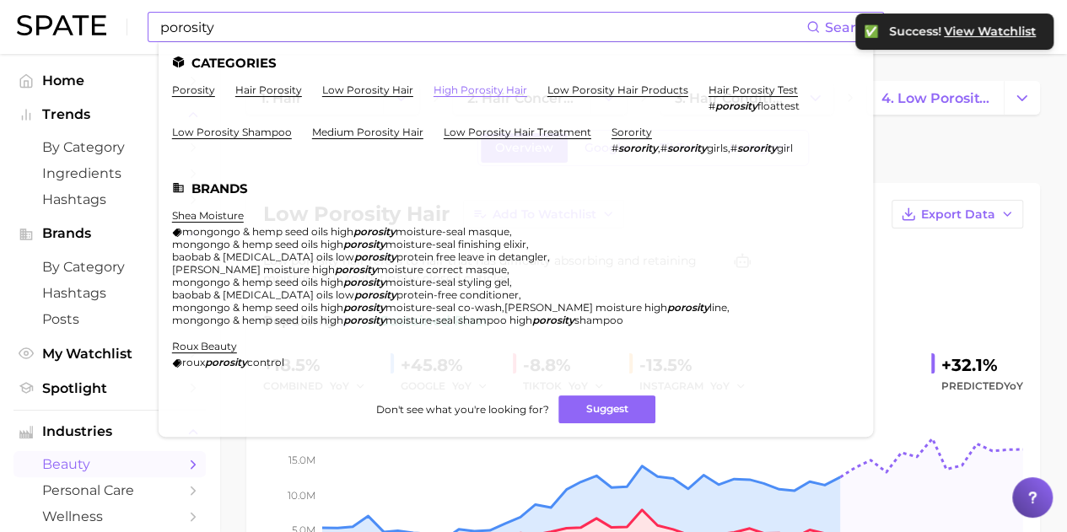
click at [485, 94] on link "high porosity hair" at bounding box center [480, 89] width 94 height 13
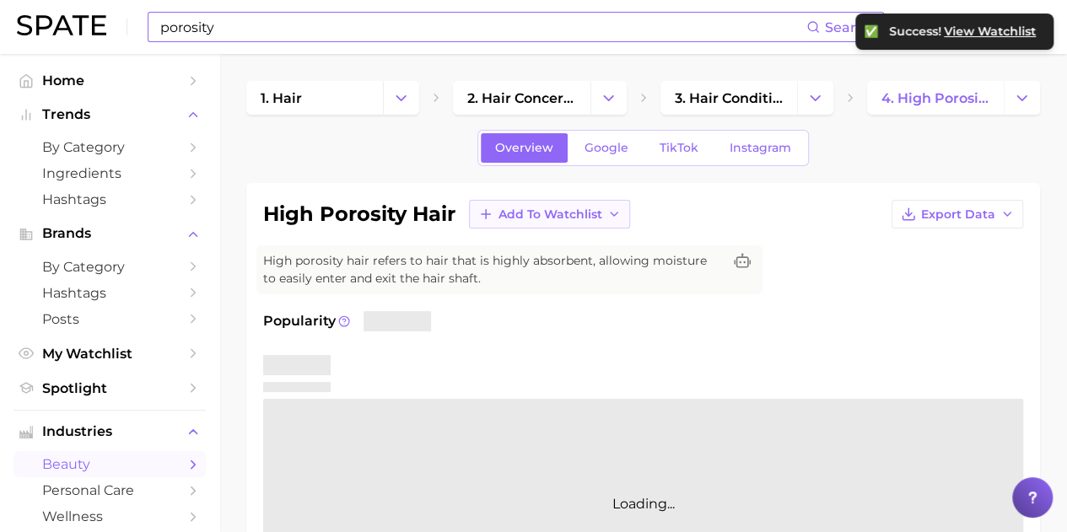
click at [497, 212] on button "Add to Watchlist" at bounding box center [549, 214] width 161 height 29
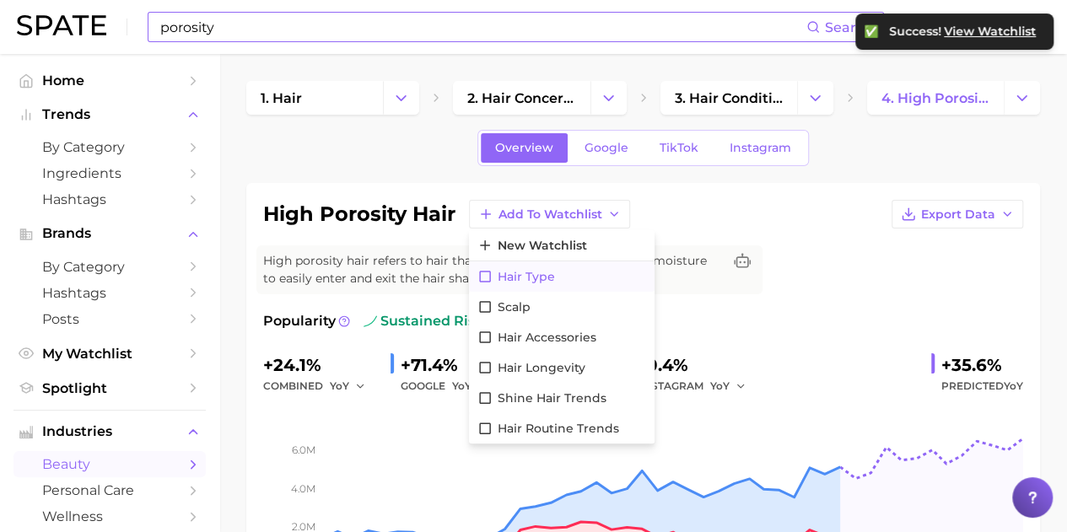
click at [517, 271] on span "Hair Type" at bounding box center [525, 277] width 57 height 14
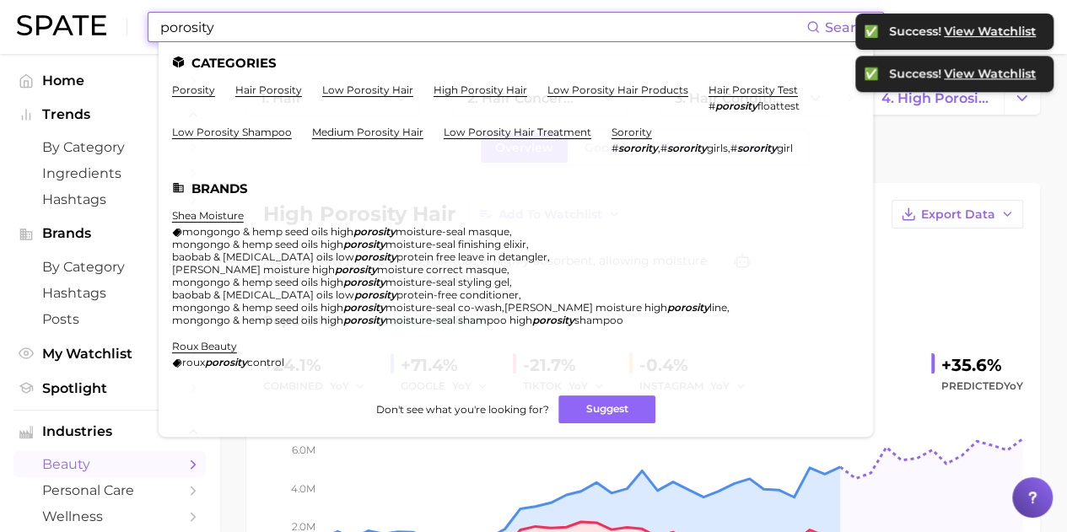
click at [307, 24] on input "porosity" at bounding box center [483, 27] width 648 height 29
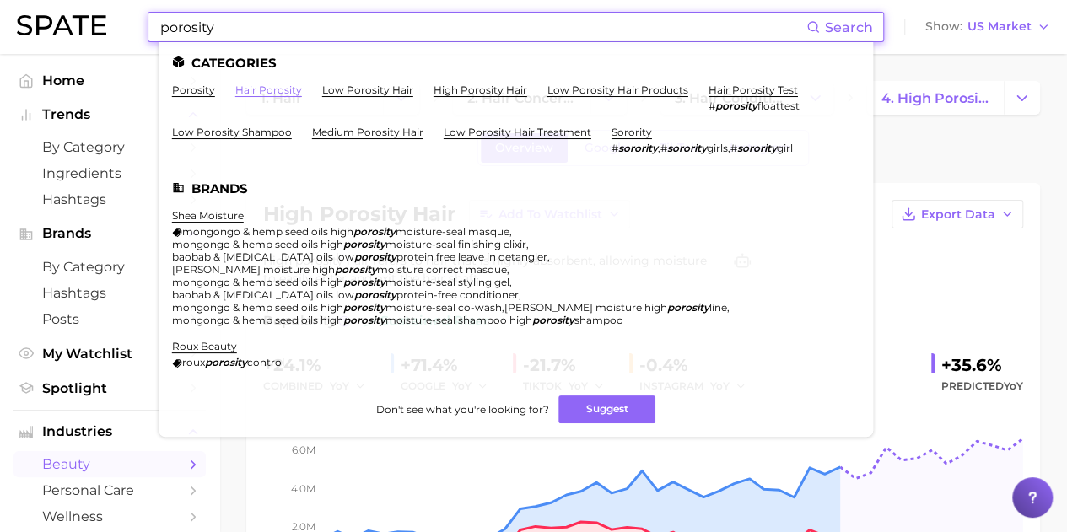
click at [288, 89] on link "hair porosity" at bounding box center [268, 89] width 67 height 13
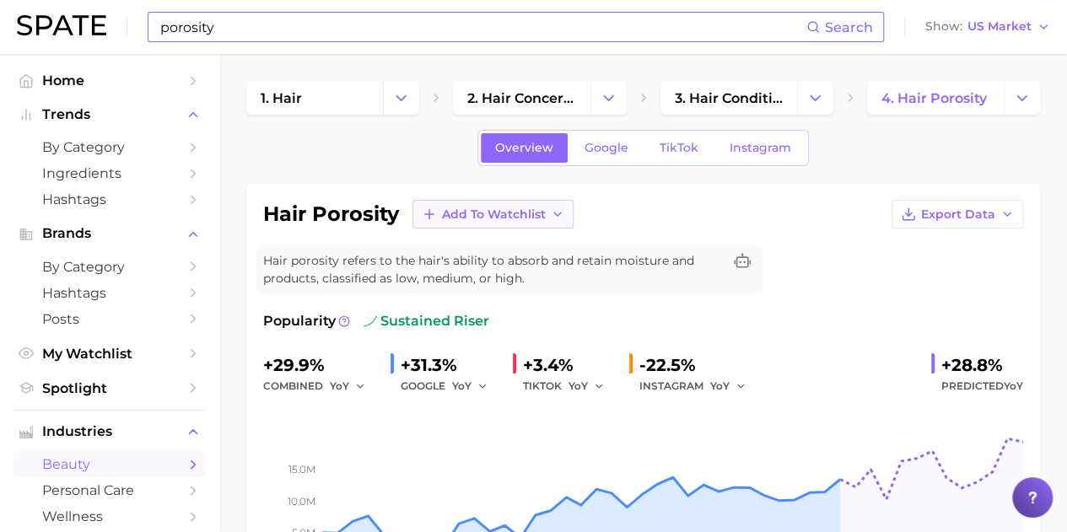
click at [536, 220] on button "Add to Watchlist" at bounding box center [492, 214] width 161 height 29
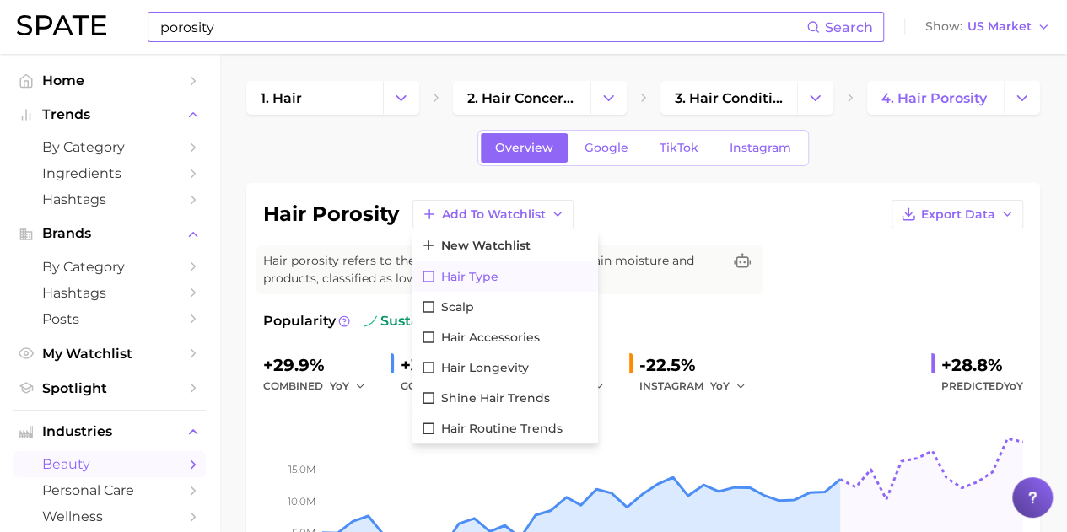
click at [482, 274] on span "Hair Type" at bounding box center [469, 277] width 57 height 14
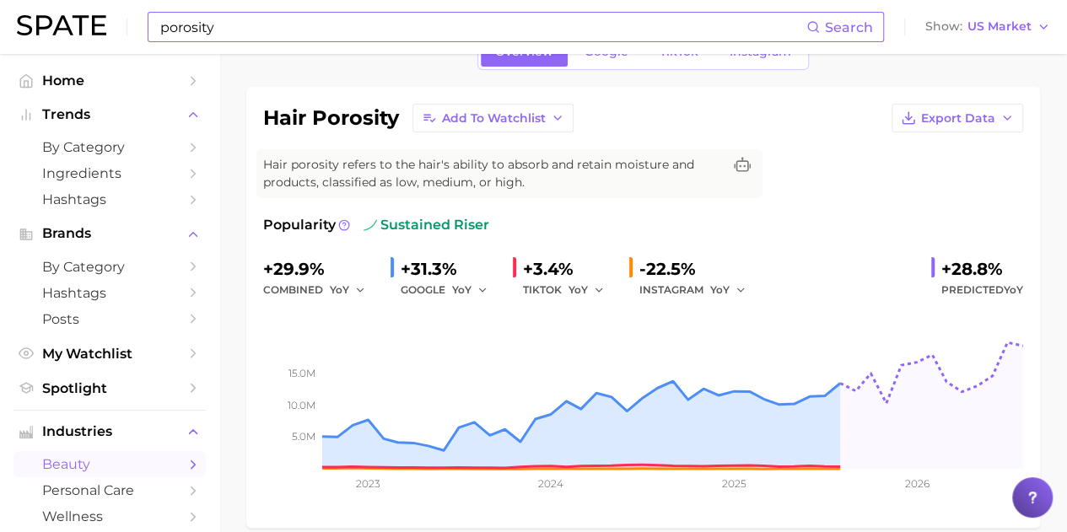
scroll to position [253, 0]
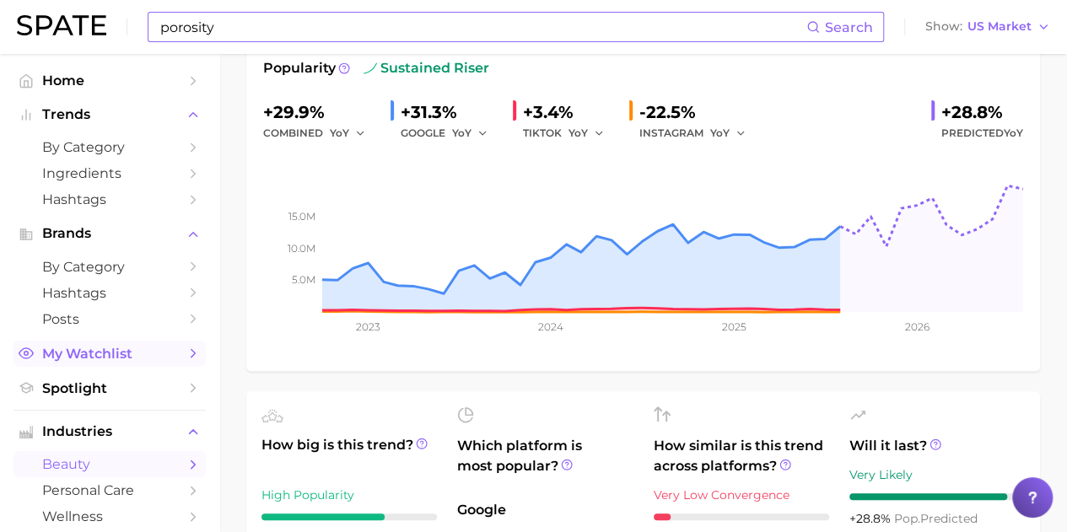
click at [124, 348] on span "My Watchlist" at bounding box center [109, 354] width 135 height 16
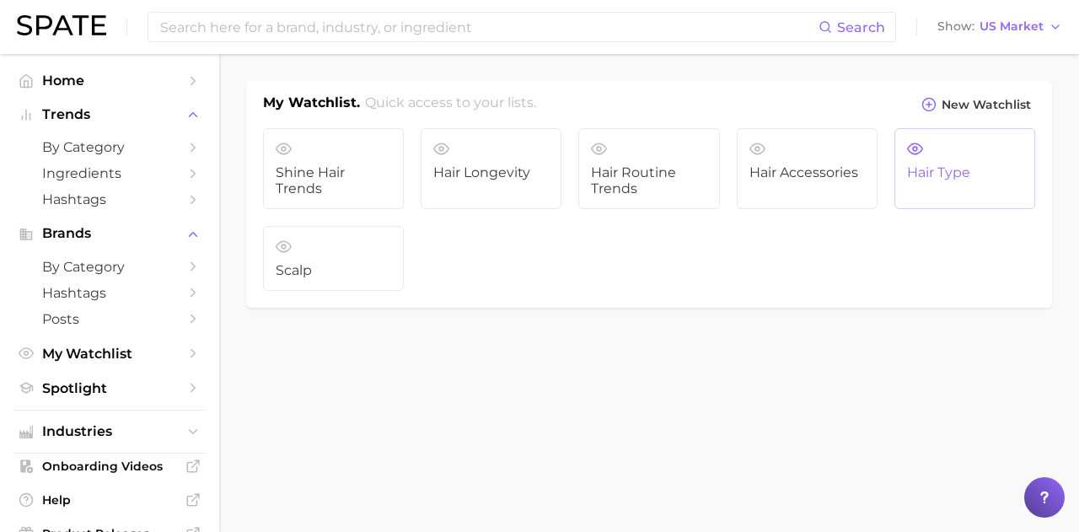
click at [957, 179] on span "Hair Type" at bounding box center [965, 172] width 116 height 15
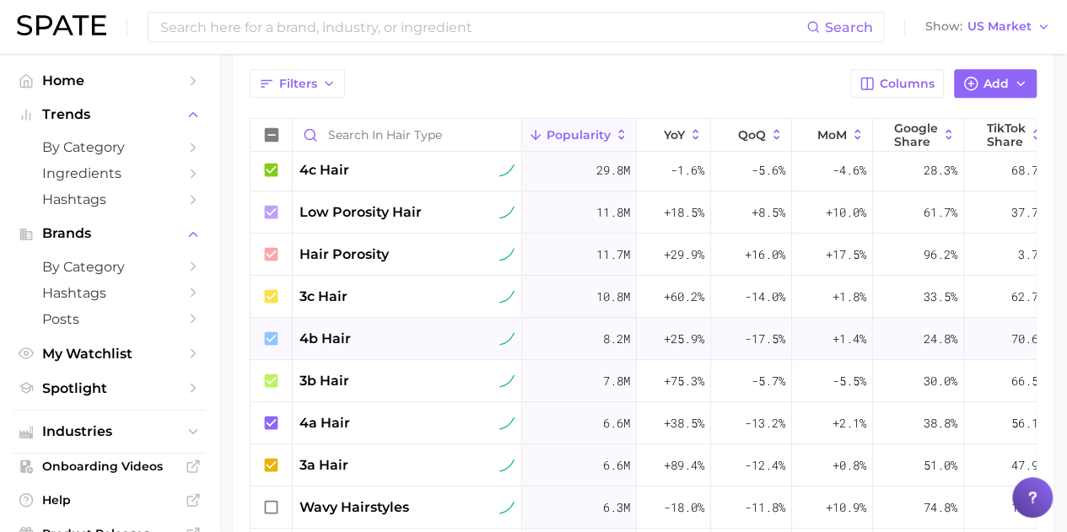
scroll to position [485, 0]
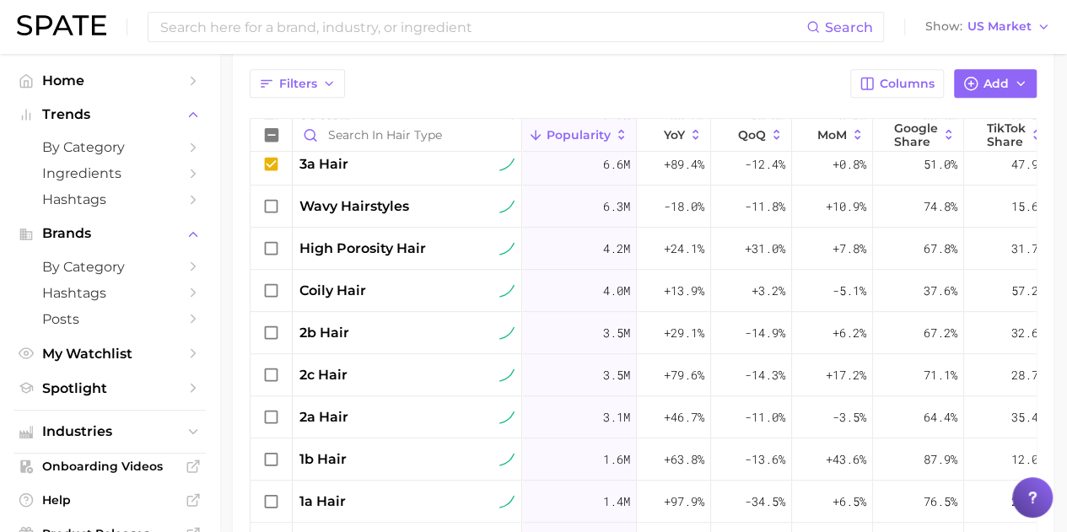
click at [616, 135] on icon at bounding box center [621, 134] width 15 height 15
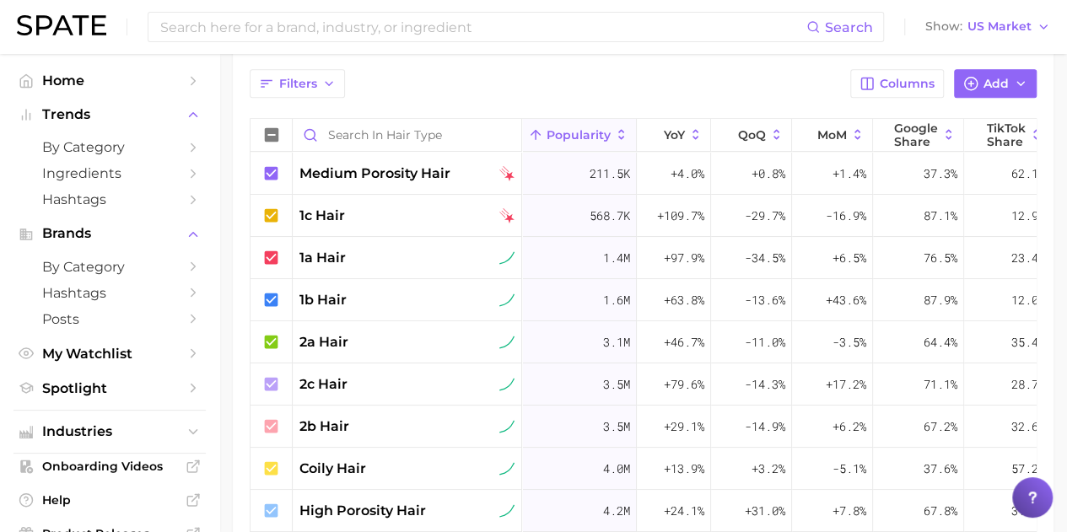
click at [622, 137] on icon at bounding box center [621, 135] width 6 height 10
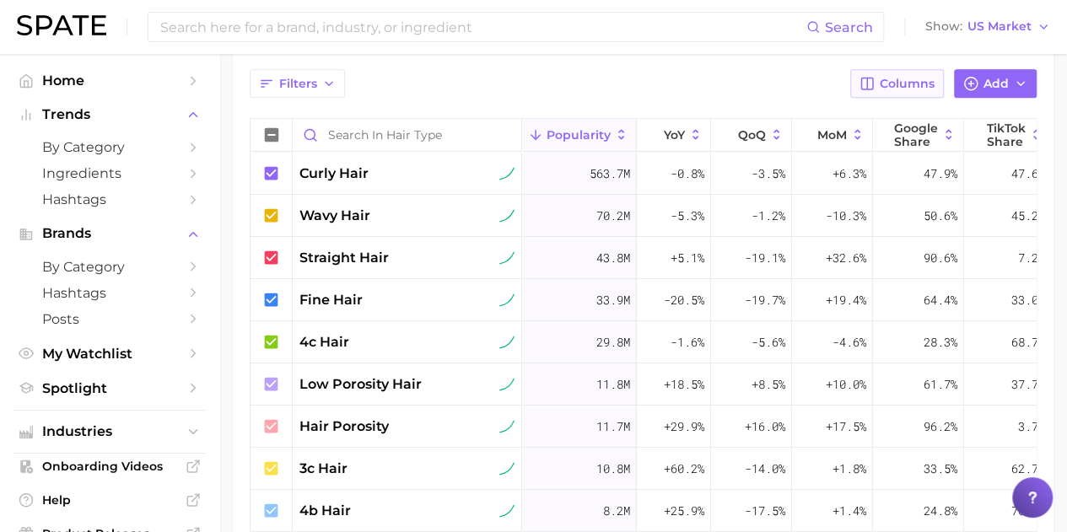
click at [910, 77] on span "Columns" at bounding box center [906, 84] width 55 height 14
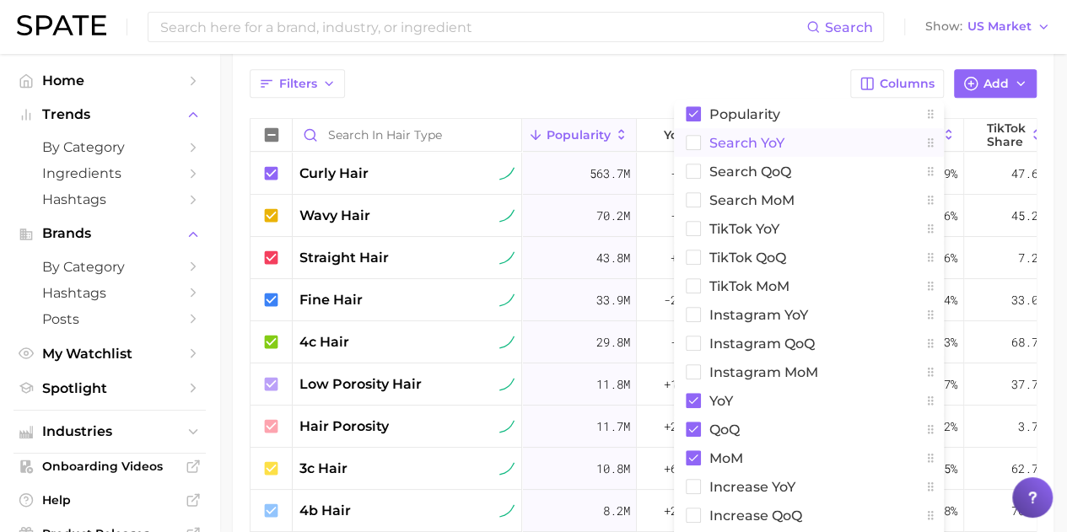
click at [690, 148] on rect at bounding box center [693, 143] width 14 height 14
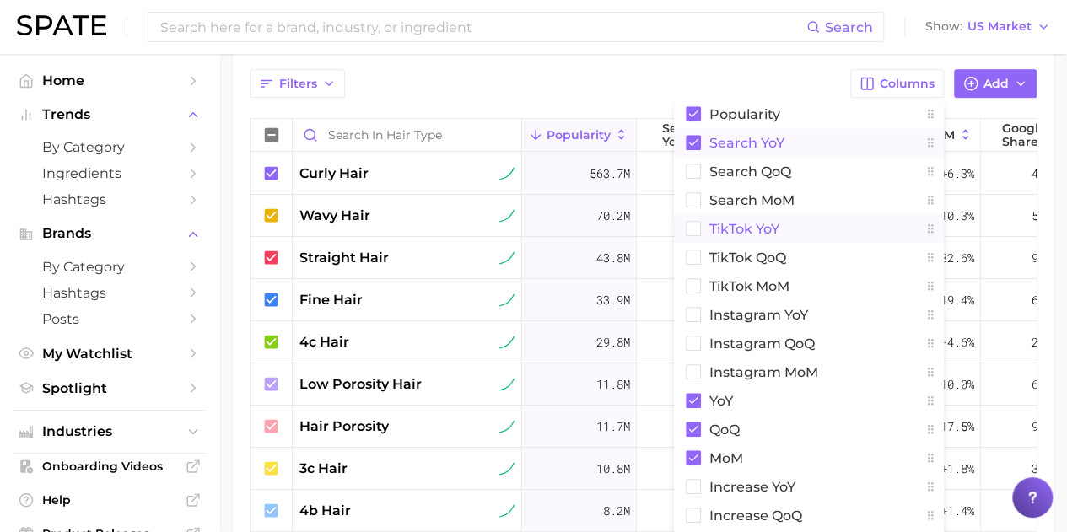
click at [694, 230] on rect at bounding box center [693, 229] width 14 height 14
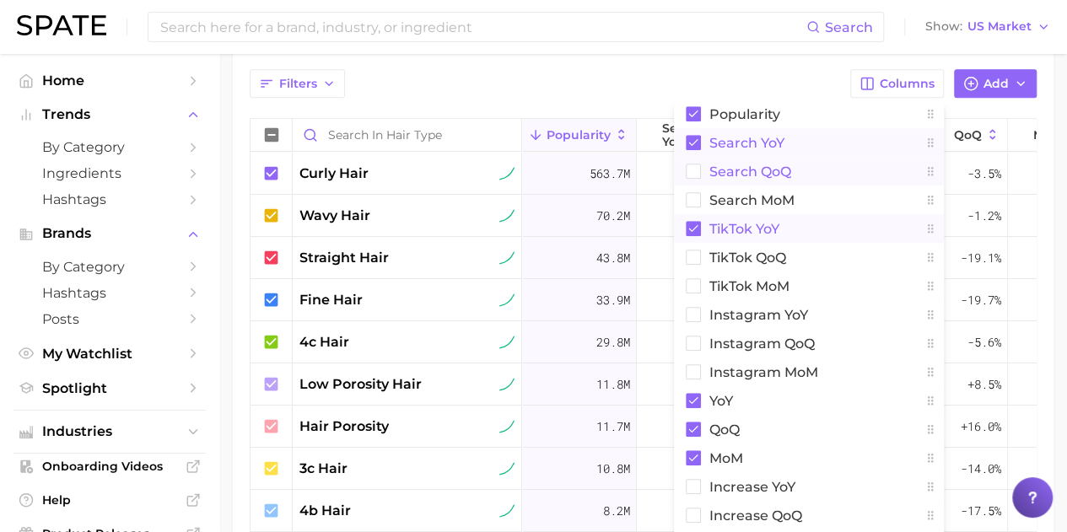
click at [696, 169] on rect at bounding box center [693, 171] width 14 height 14
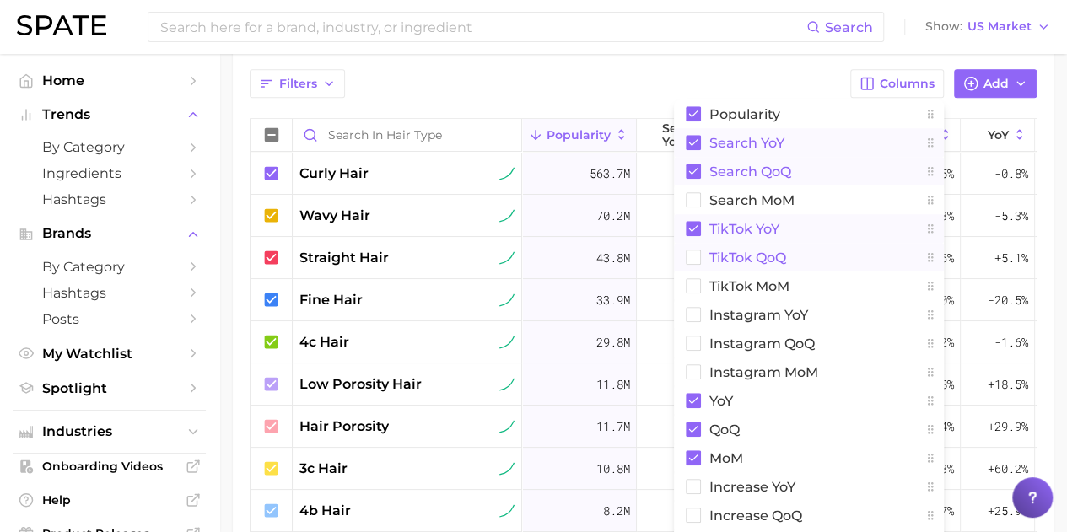
click at [696, 264] on button "TikTok QoQ" at bounding box center [809, 257] width 270 height 29
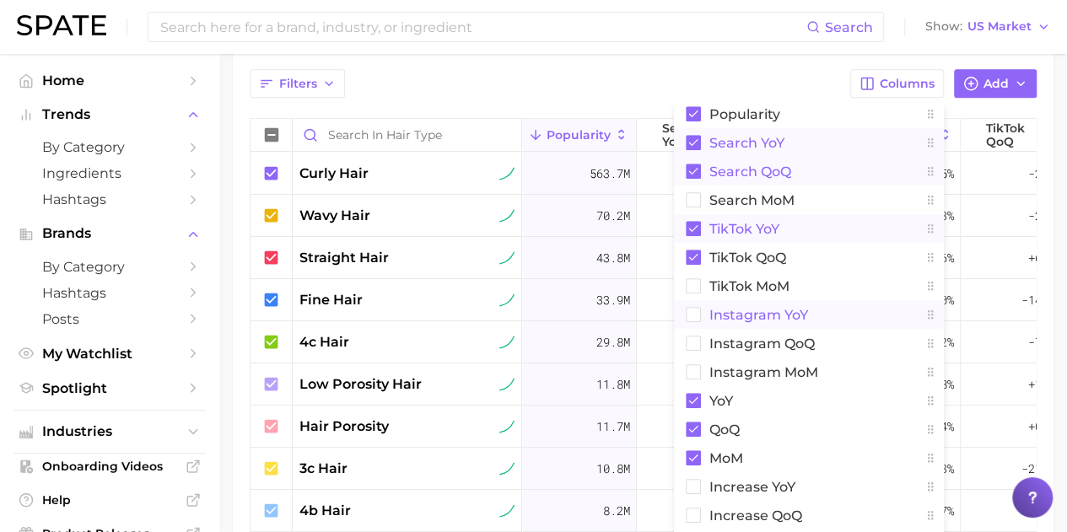
click at [686, 307] on rect at bounding box center [693, 314] width 15 height 15
click at [702, 348] on button "Instagram QoQ" at bounding box center [809, 343] width 270 height 29
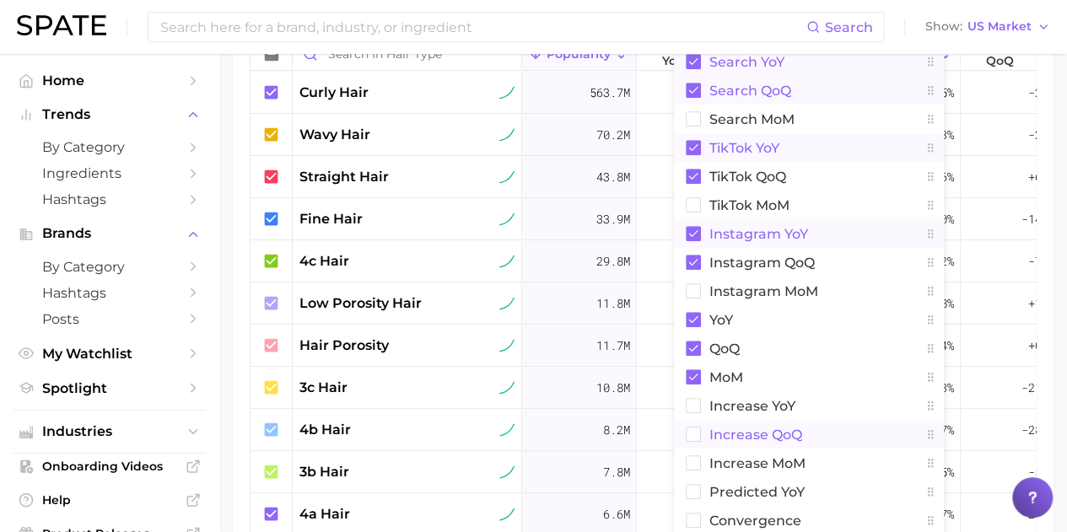
scroll to position [470, 0]
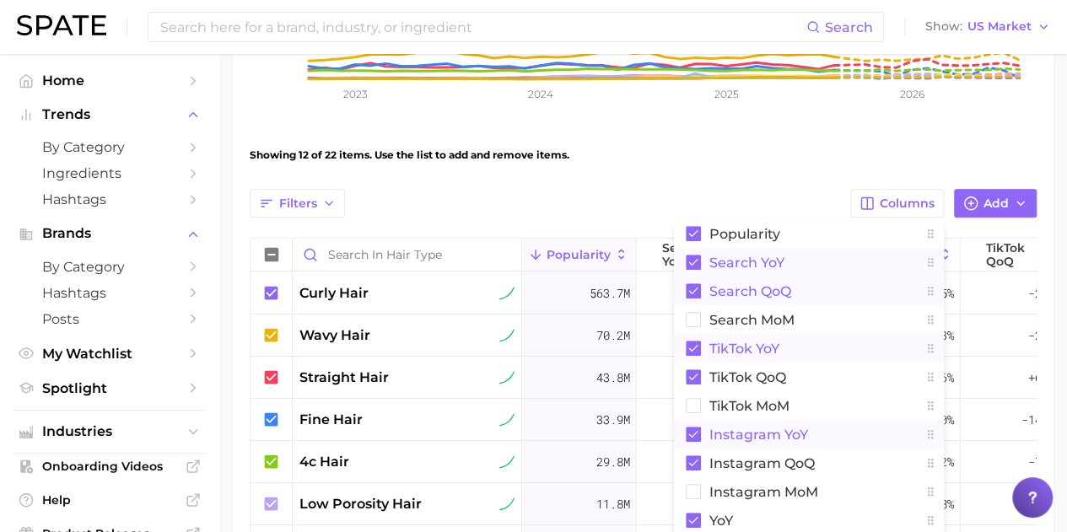
click at [699, 261] on rect at bounding box center [693, 262] width 15 height 15
click at [695, 286] on rect at bounding box center [693, 290] width 15 height 15
click at [694, 258] on rect at bounding box center [693, 262] width 14 height 14
click at [696, 349] on rect at bounding box center [693, 348] width 15 height 15
click at [696, 349] on rect at bounding box center [693, 348] width 14 height 14
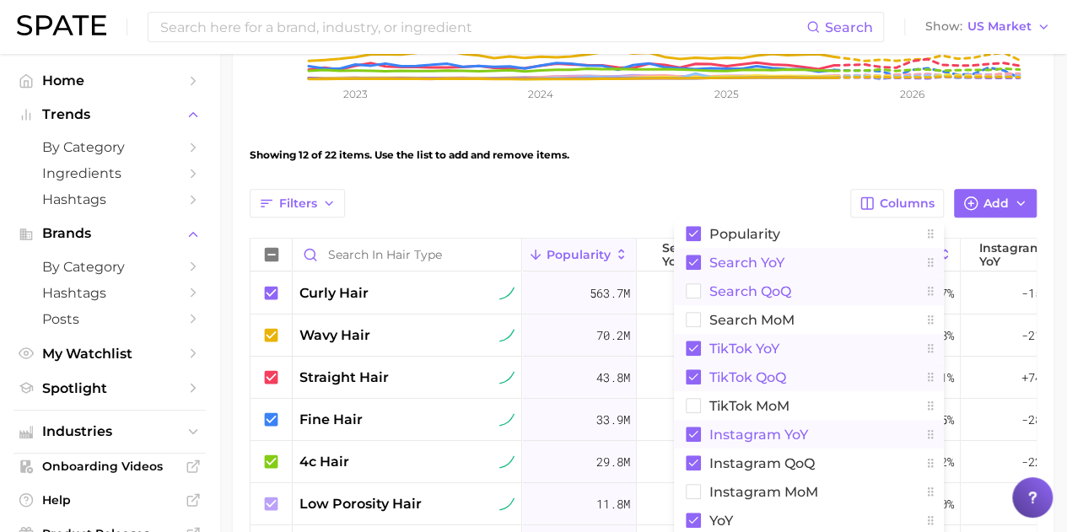
click at [685, 383] on button "TikTok QoQ" at bounding box center [809, 377] width 270 height 29
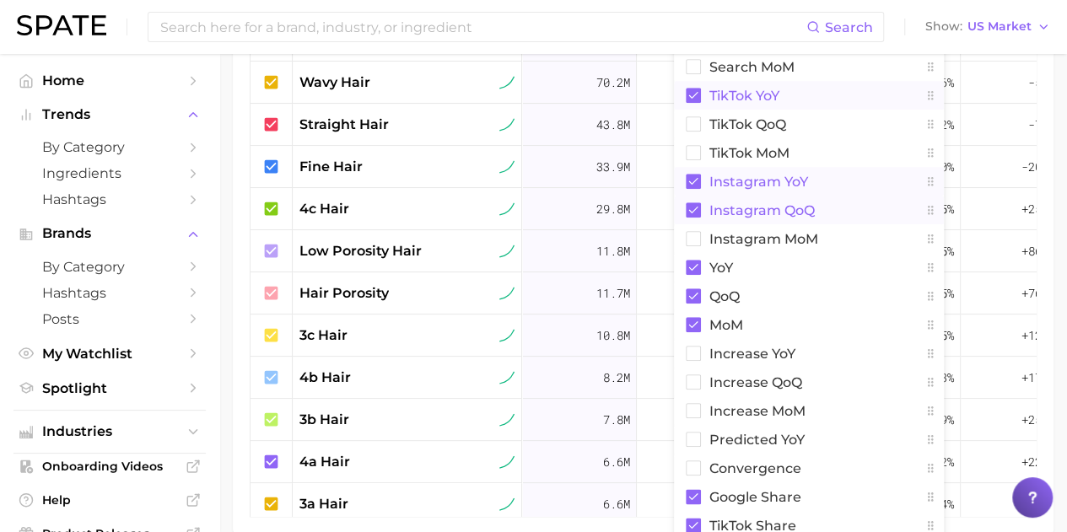
click at [691, 210] on rect at bounding box center [693, 209] width 15 height 15
click at [698, 352] on rect at bounding box center [693, 354] width 14 height 14
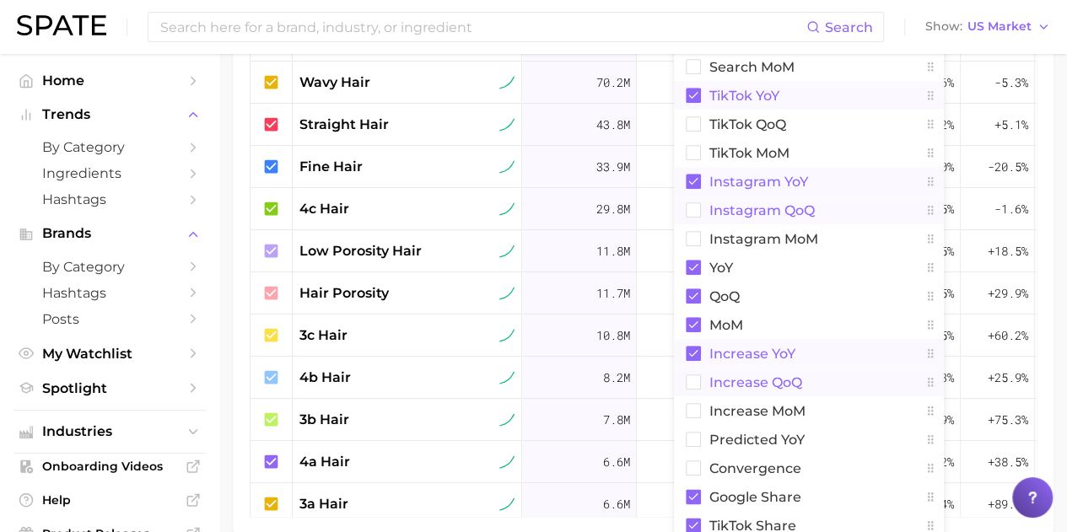
click at [685, 381] on button "Increase QoQ" at bounding box center [809, 382] width 270 height 29
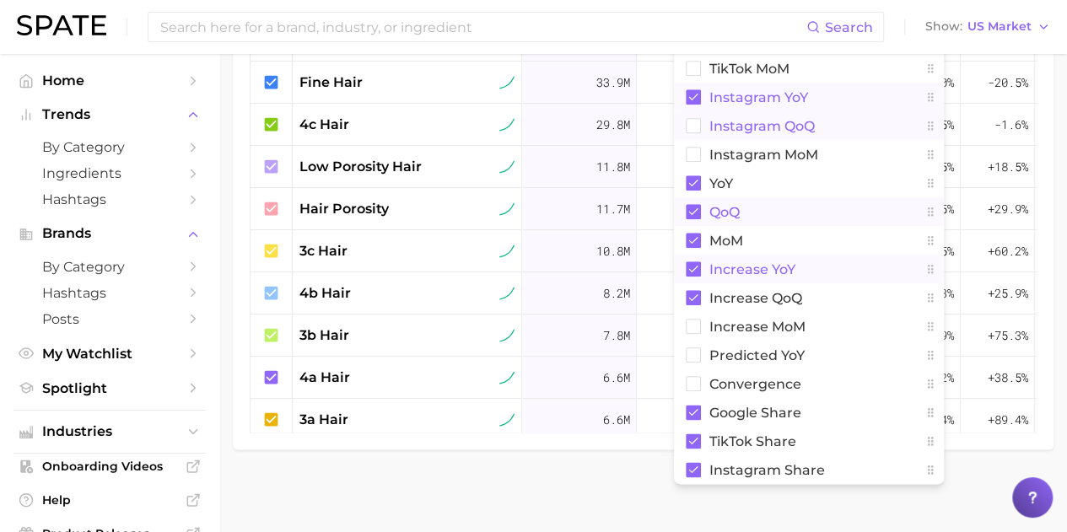
scroll to position [808, 0]
click at [691, 388] on rect at bounding box center [693, 384] width 14 height 14
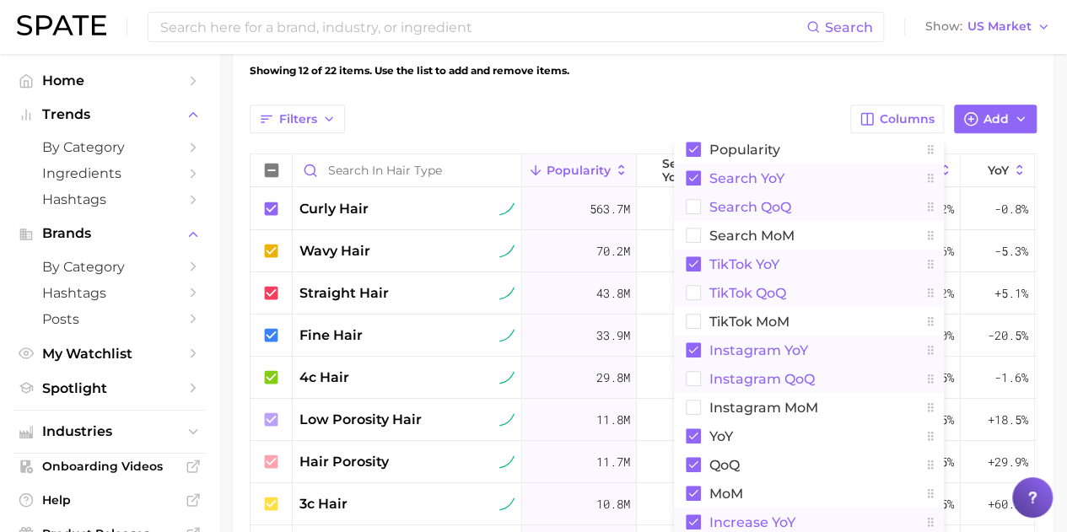
scroll to position [639, 0]
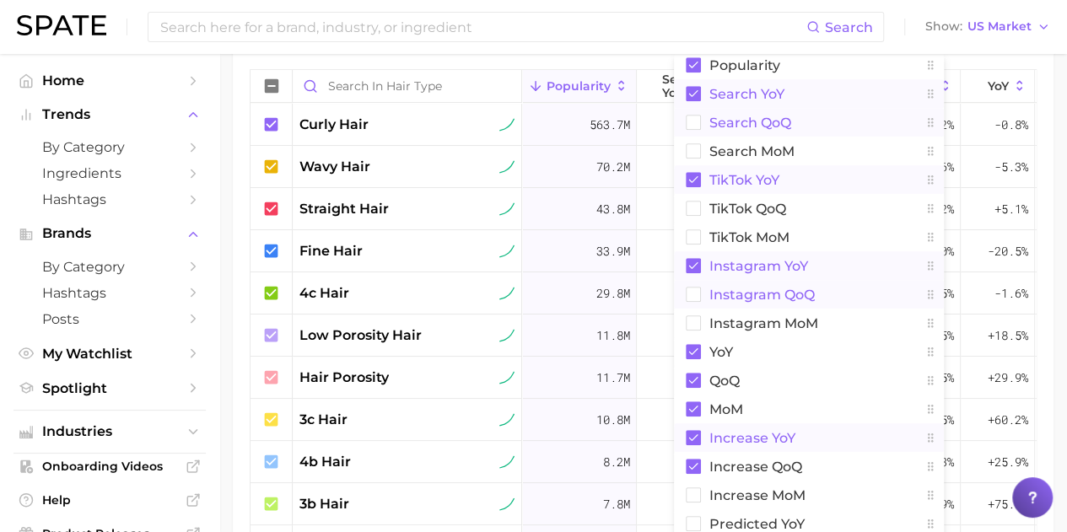
click at [1066, 124] on main "Hair Type Settings Overview Google TikTok Instagram View Combined Export Data 8…" at bounding box center [642, 59] width 847 height 1288
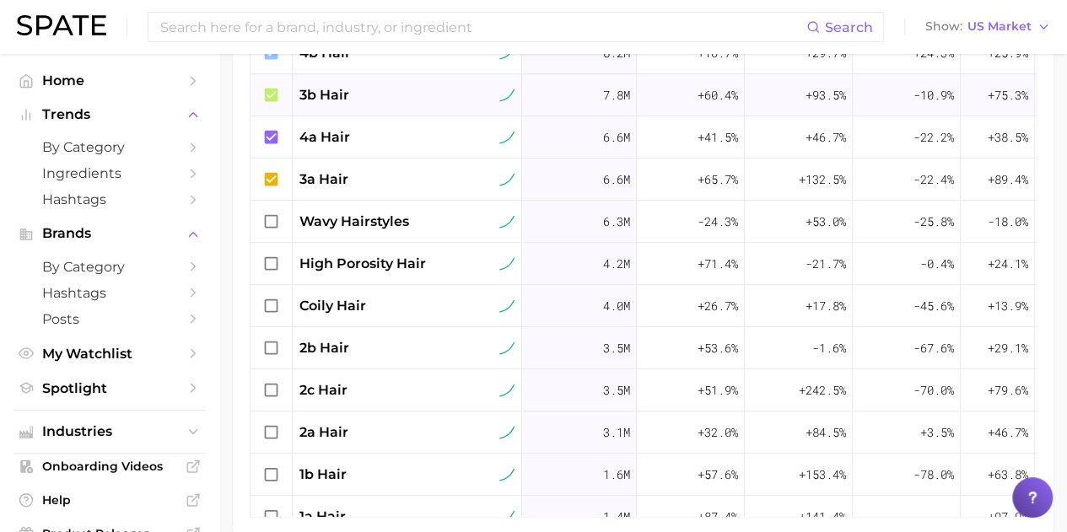
scroll to position [337, 0]
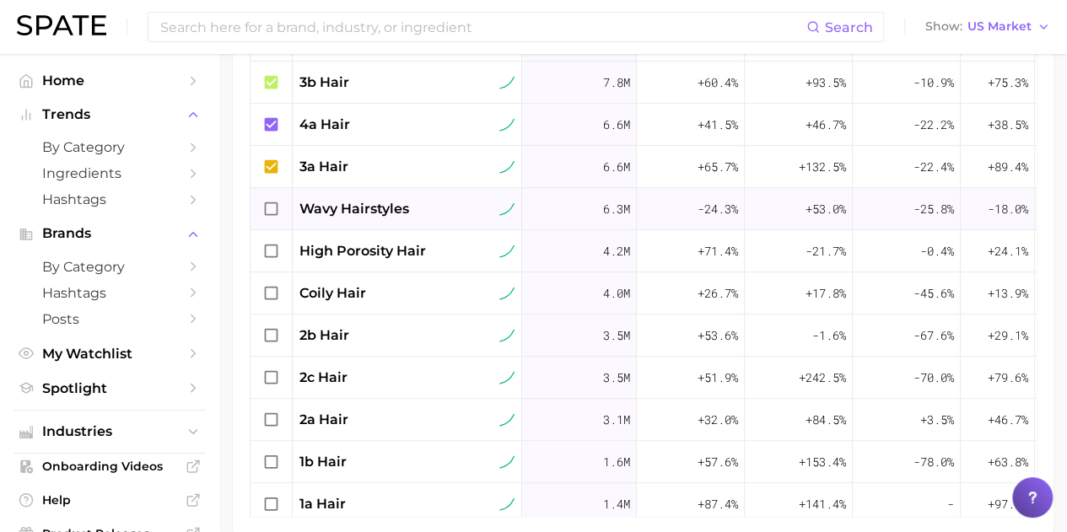
click at [272, 205] on icon at bounding box center [271, 209] width 19 height 19
click at [266, 253] on icon at bounding box center [271, 251] width 19 height 19
click at [268, 293] on icon at bounding box center [271, 293] width 19 height 19
click at [270, 335] on icon at bounding box center [271, 335] width 19 height 19
click at [277, 380] on icon at bounding box center [271, 376] width 13 height 13
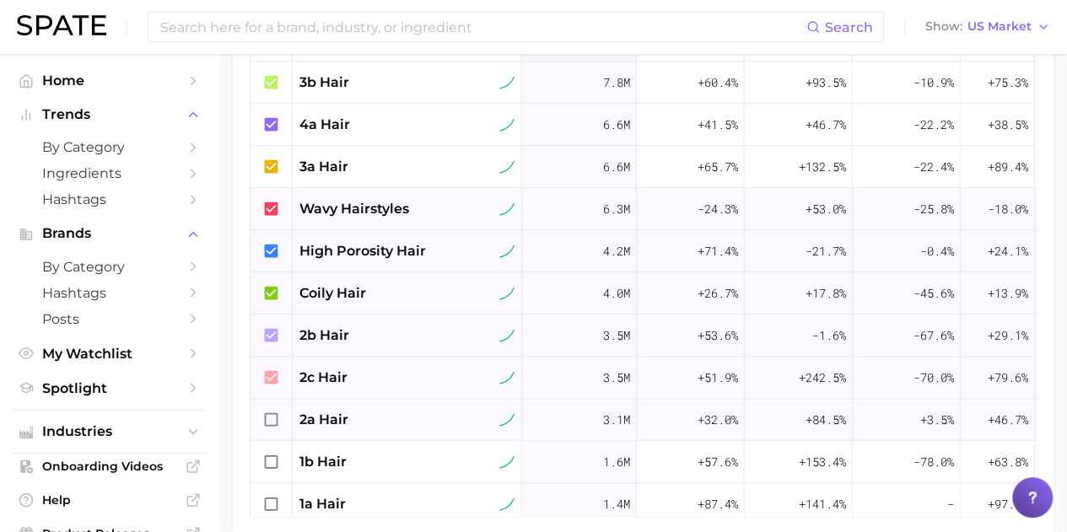
click at [271, 422] on icon at bounding box center [271, 418] width 13 height 13
click at [274, 460] on icon at bounding box center [271, 462] width 19 height 19
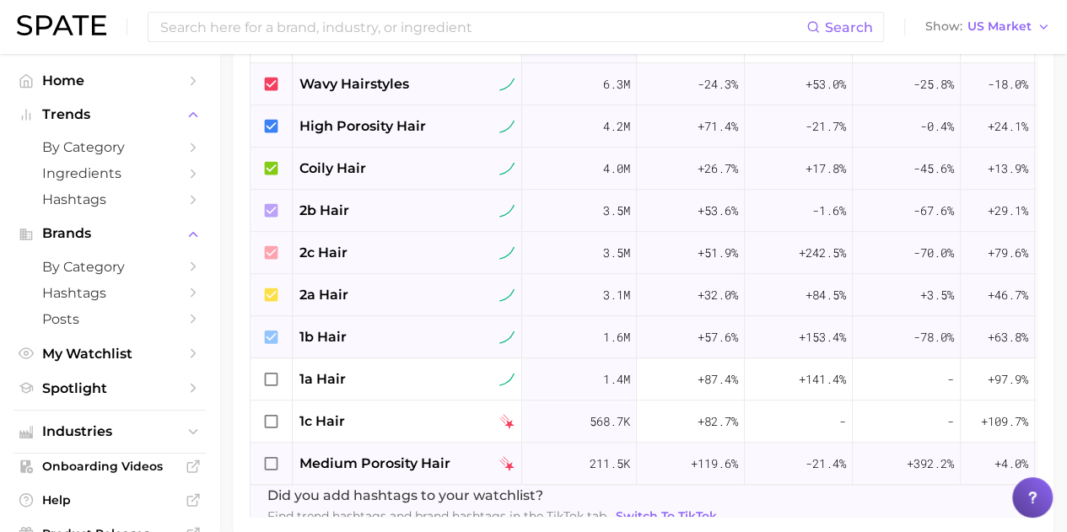
scroll to position [485, 0]
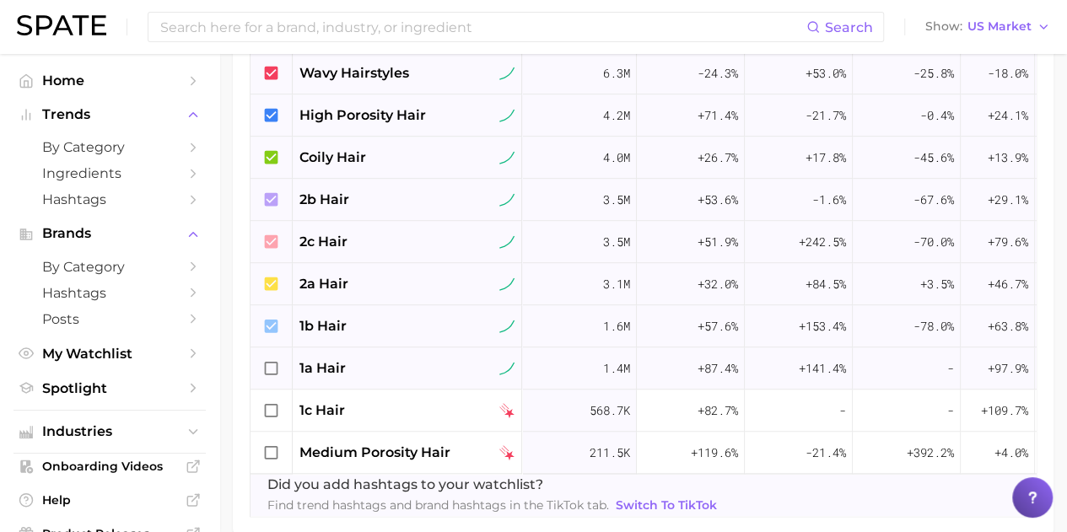
click at [275, 361] on icon at bounding box center [271, 367] width 13 height 13
click at [272, 401] on icon at bounding box center [271, 410] width 19 height 19
click at [273, 444] on icon at bounding box center [271, 453] width 19 height 19
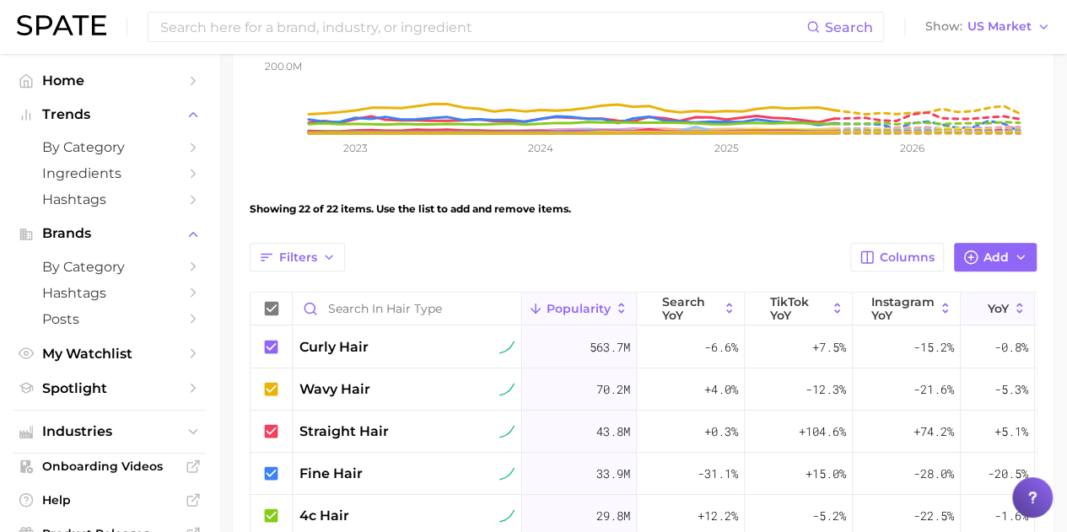
scroll to position [422, 0]
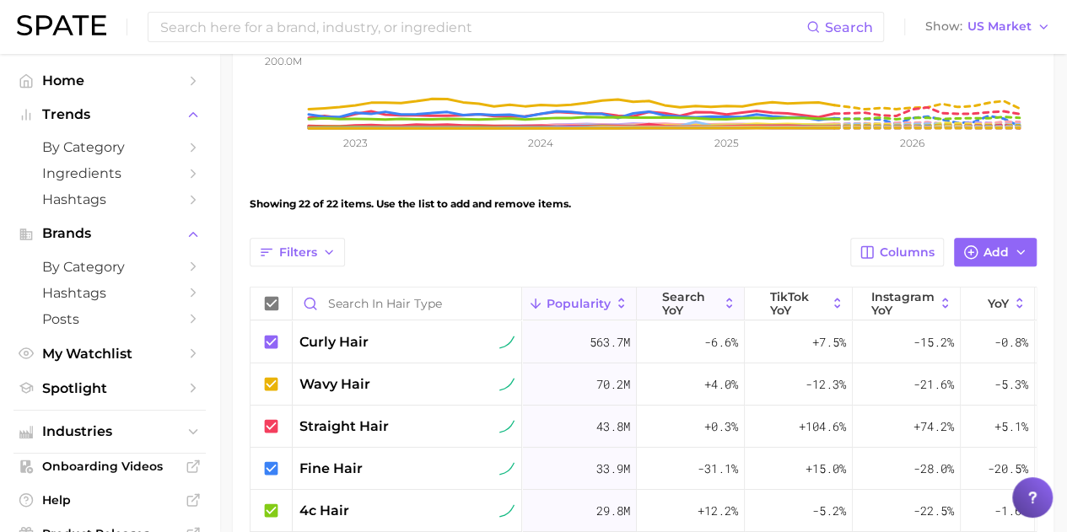
click at [732, 308] on icon at bounding box center [729, 303] width 15 height 15
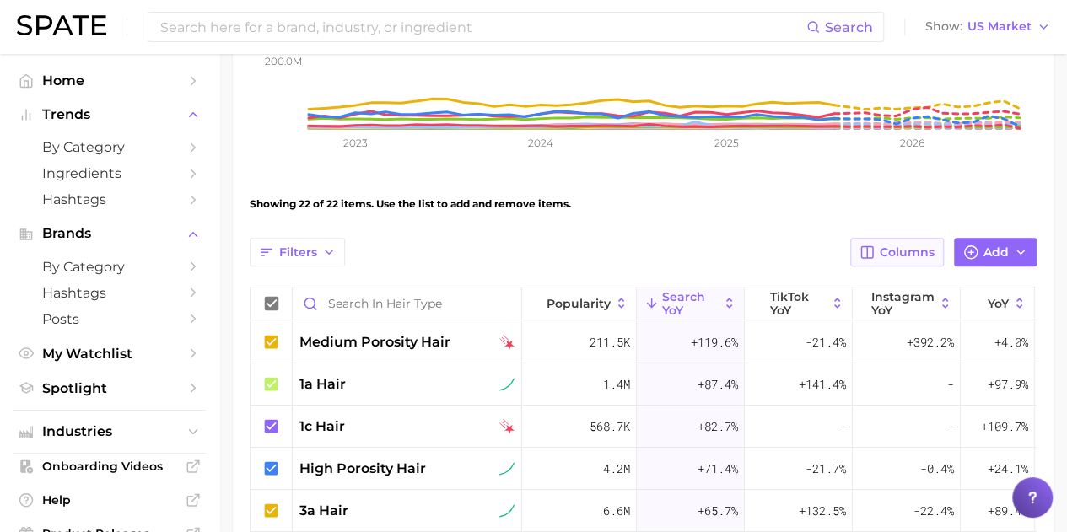
click at [919, 247] on span "Columns" at bounding box center [906, 252] width 55 height 14
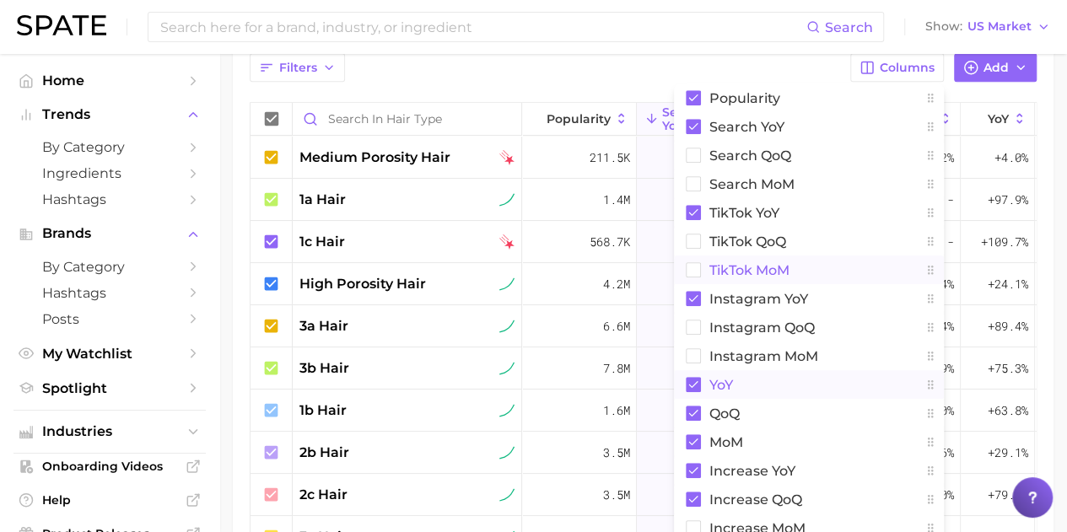
scroll to position [555, 0]
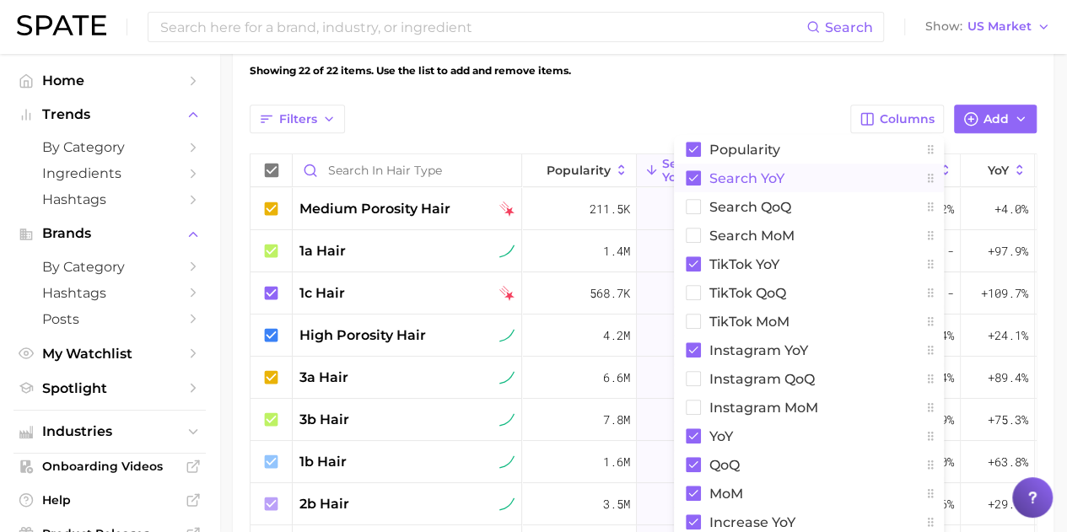
click at [698, 177] on rect at bounding box center [693, 177] width 15 height 15
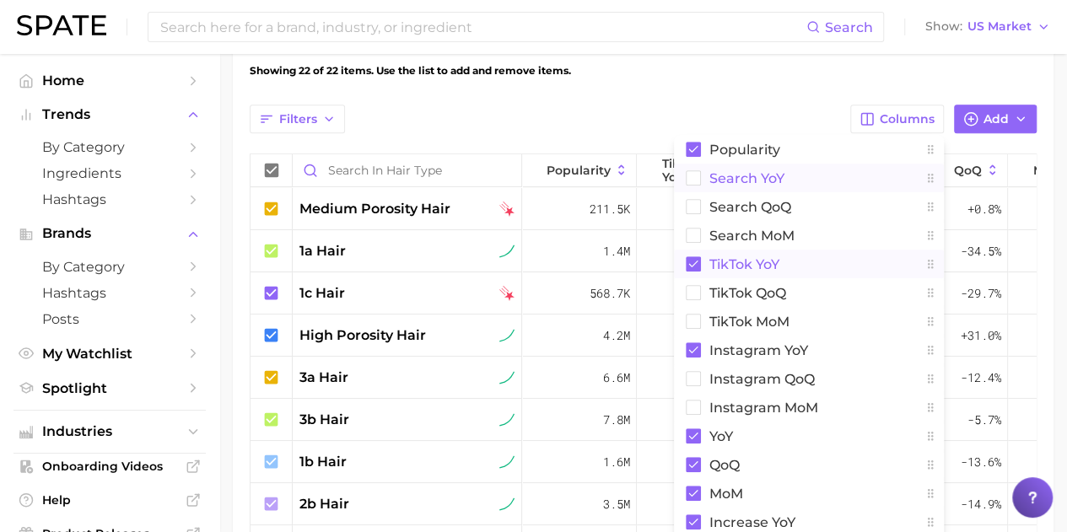
click at [698, 266] on rect at bounding box center [693, 263] width 15 height 15
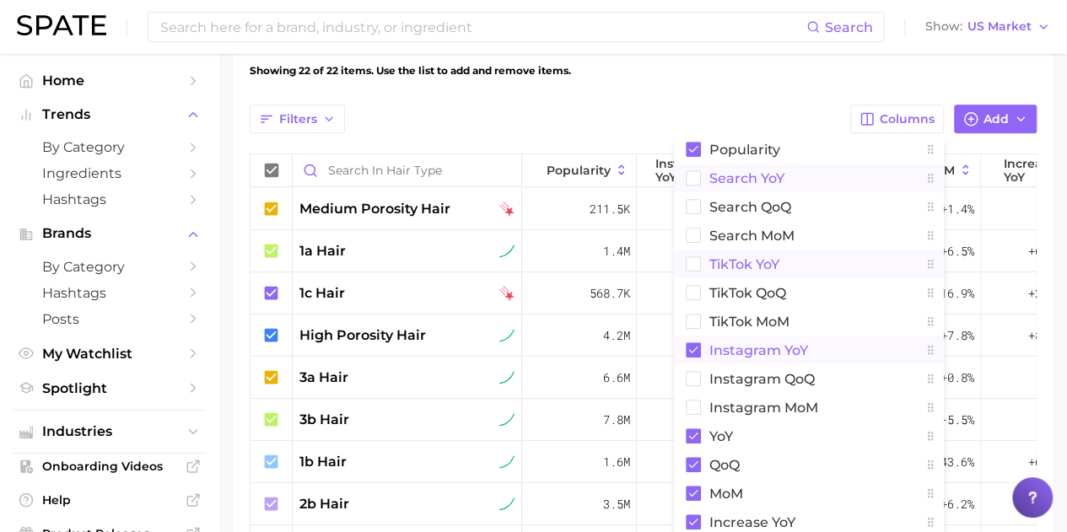
click at [702, 353] on button "Instagram YoY" at bounding box center [809, 350] width 270 height 29
click at [808, 105] on div "Filters Columns Popularity Search YoY Search QoQ Search MoM TikTok YoY TikTok Q…" at bounding box center [643, 119] width 787 height 29
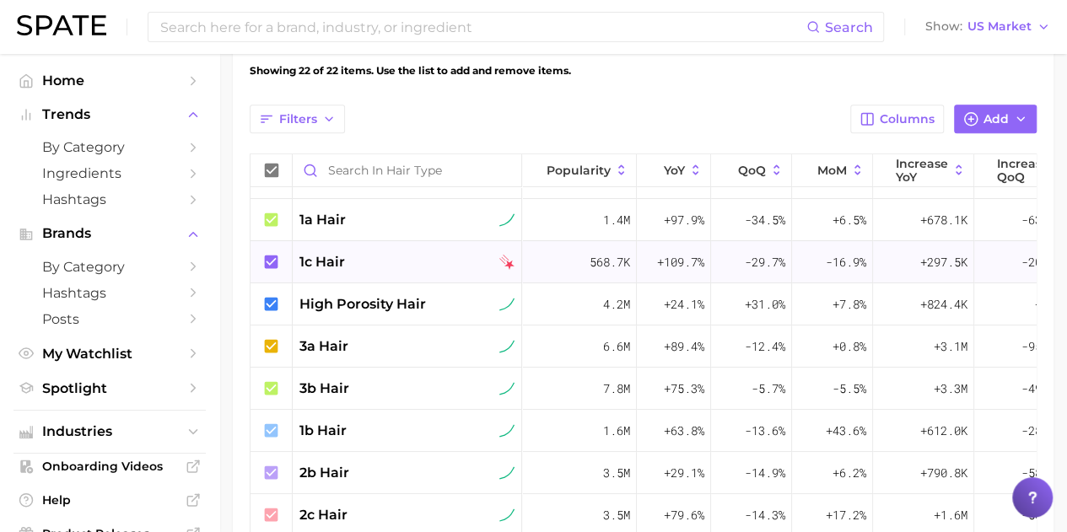
scroll to position [0, 0]
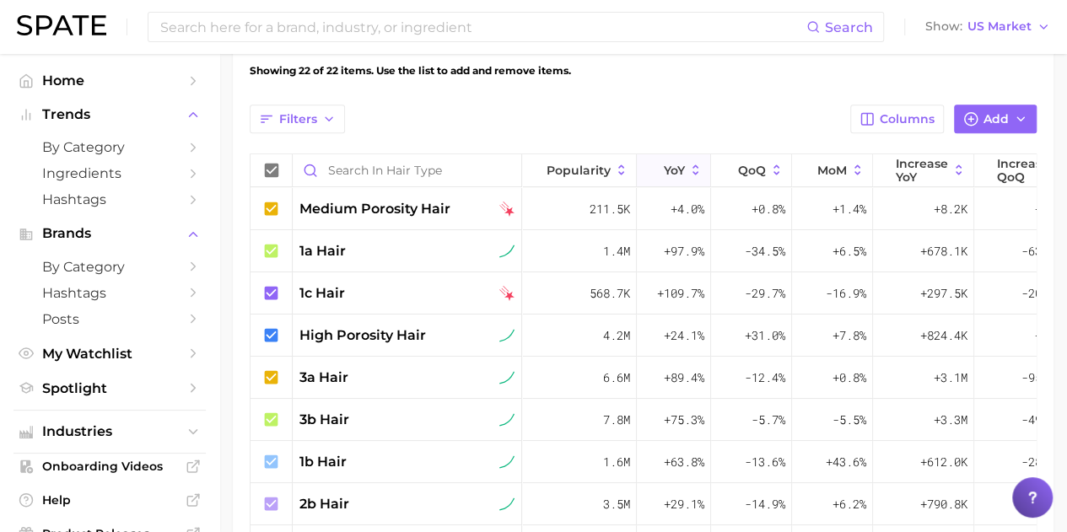
click at [696, 172] on icon at bounding box center [695, 170] width 15 height 15
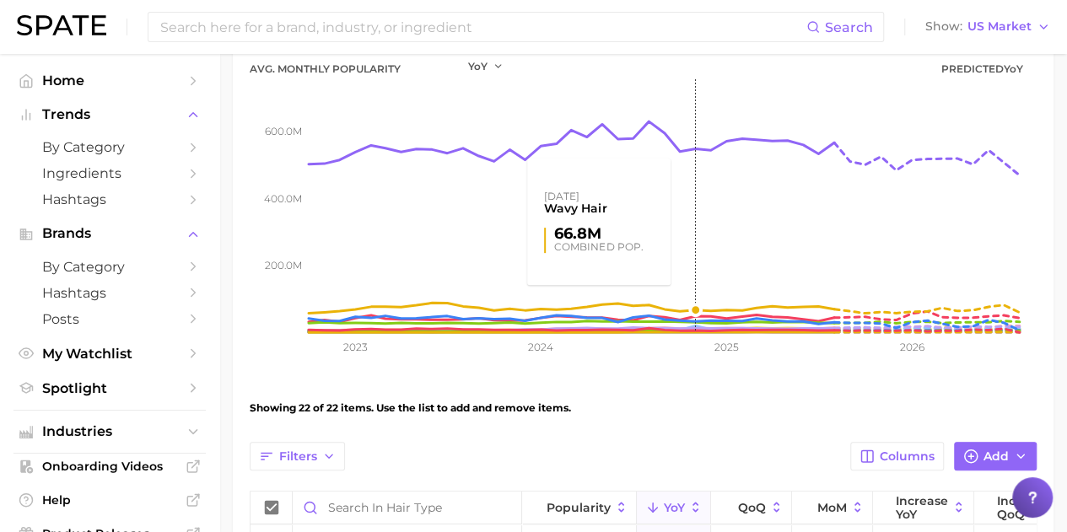
scroll to position [639, 0]
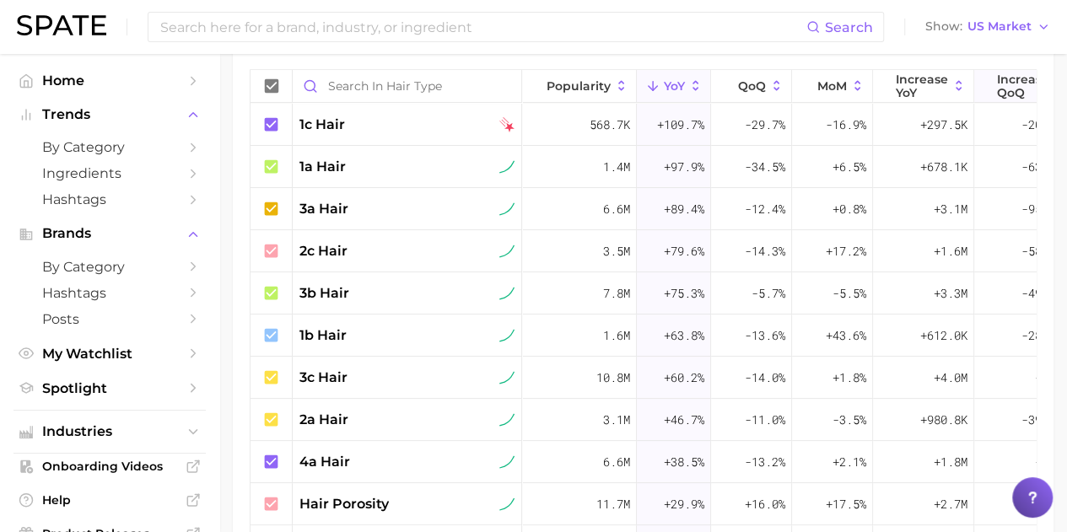
click at [1009, 84] on span "Increase QoQ" at bounding box center [1023, 86] width 52 height 27
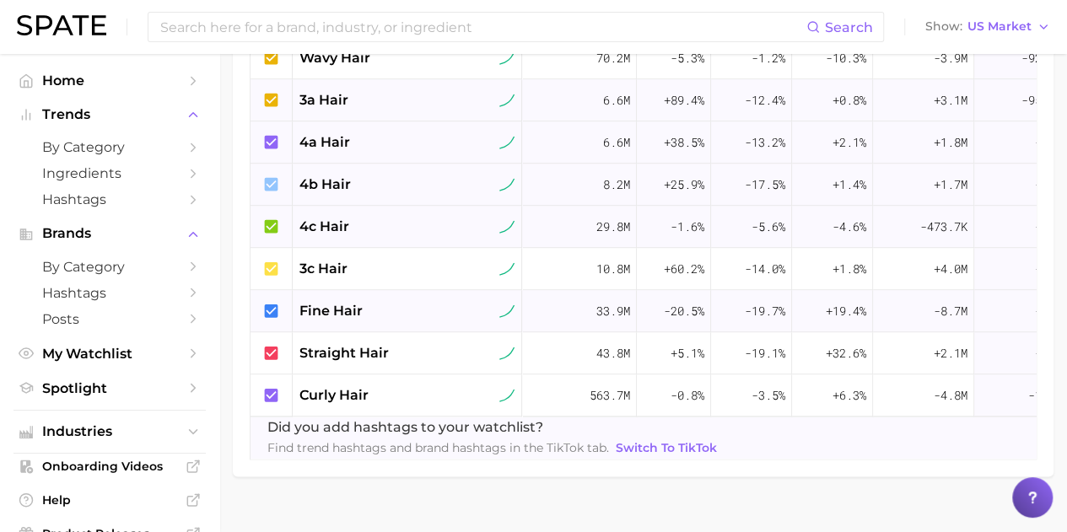
scroll to position [808, 0]
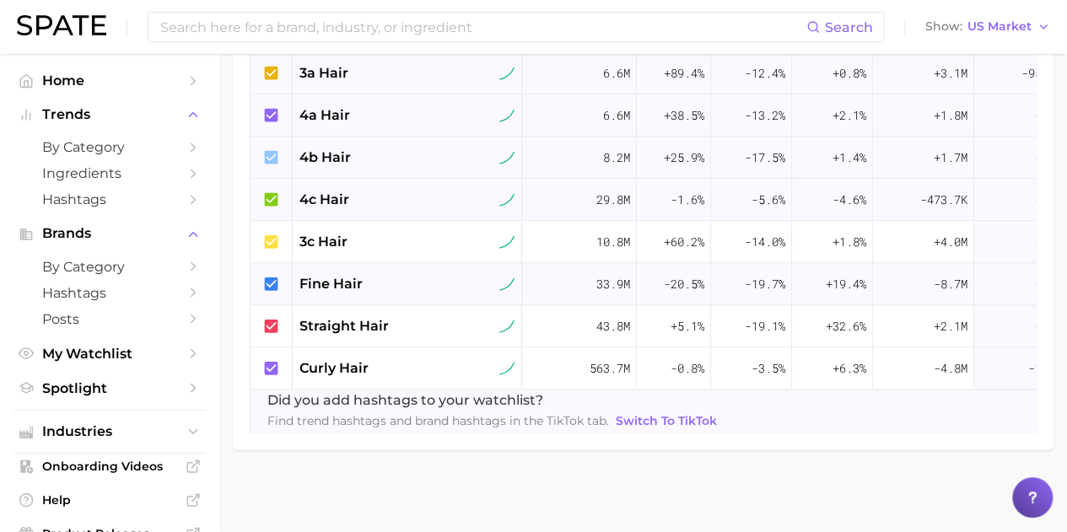
click at [567, 415] on span "Find trend hashtags and brand hashtags in the TikTok tab. Switch to TikTok" at bounding box center [493, 421] width 453 height 21
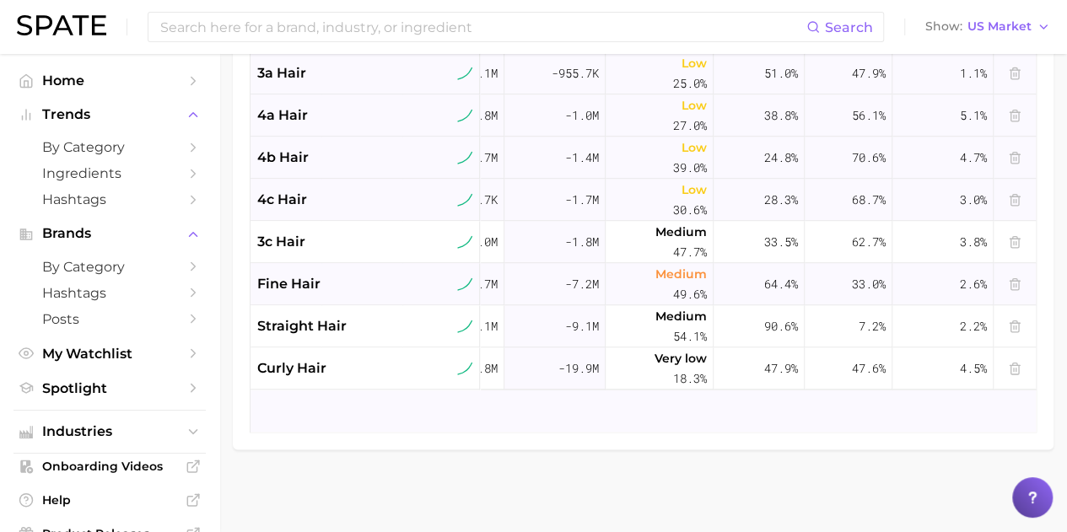
drag, startPoint x: 578, startPoint y: 417, endPoint x: 1050, endPoint y: 417, distance: 472.2
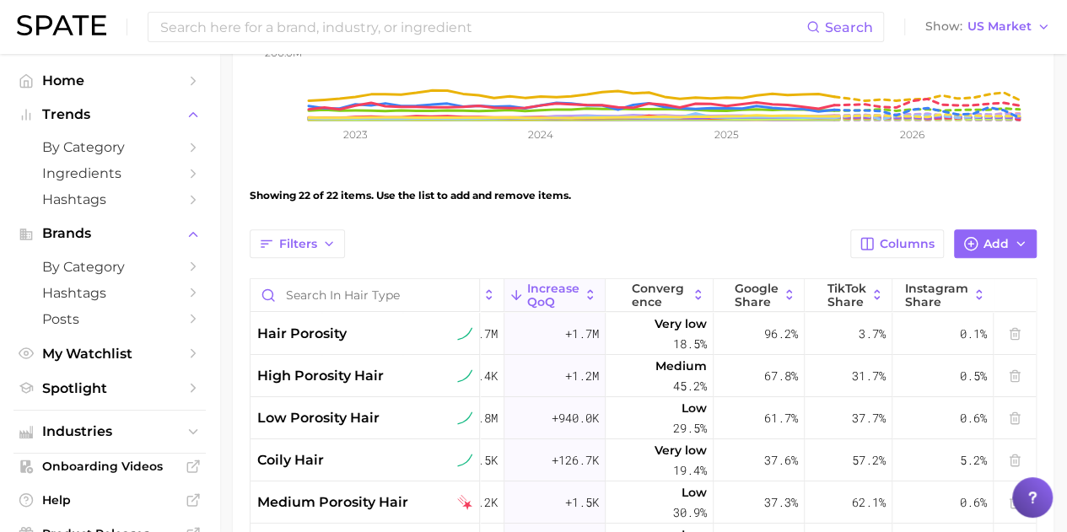
scroll to position [302, 0]
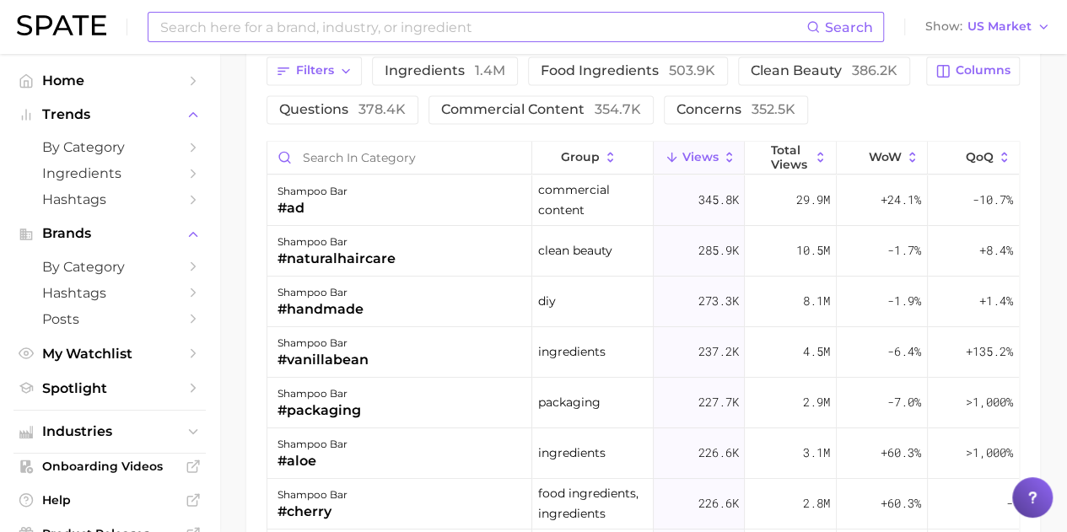
scroll to position [759, 0]
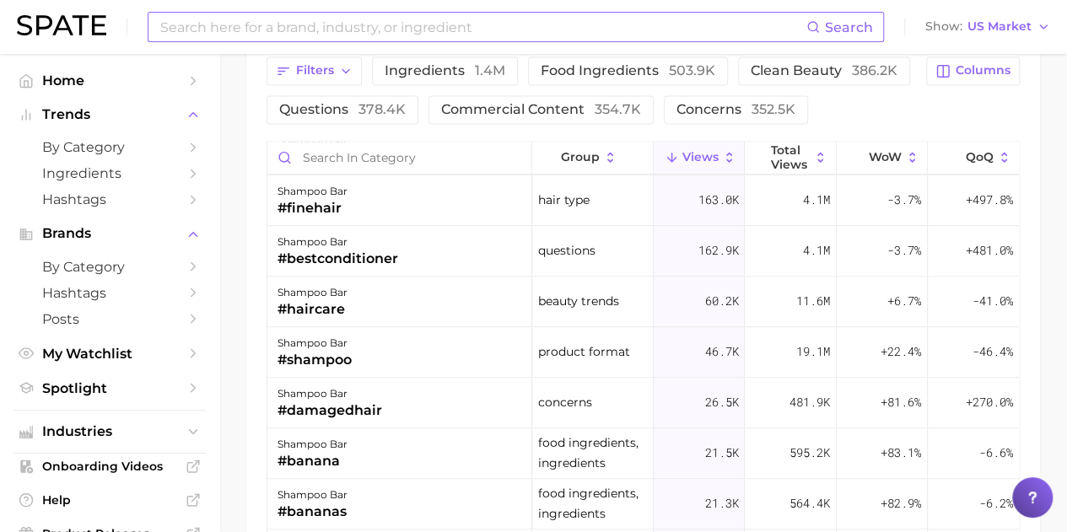
click at [348, 29] on input at bounding box center [483, 27] width 648 height 29
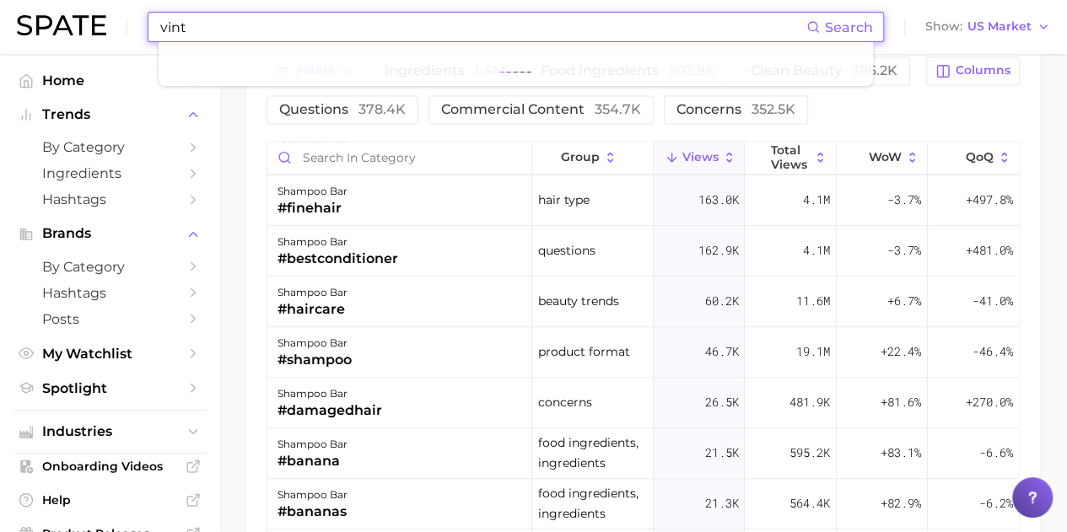
type input "vintn"
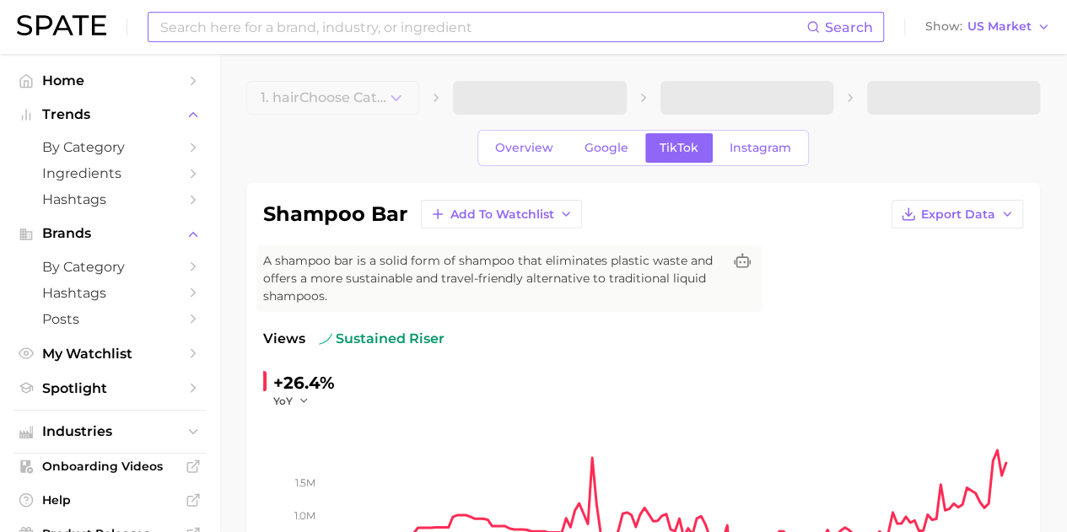
click at [306, 31] on input at bounding box center [483, 27] width 648 height 29
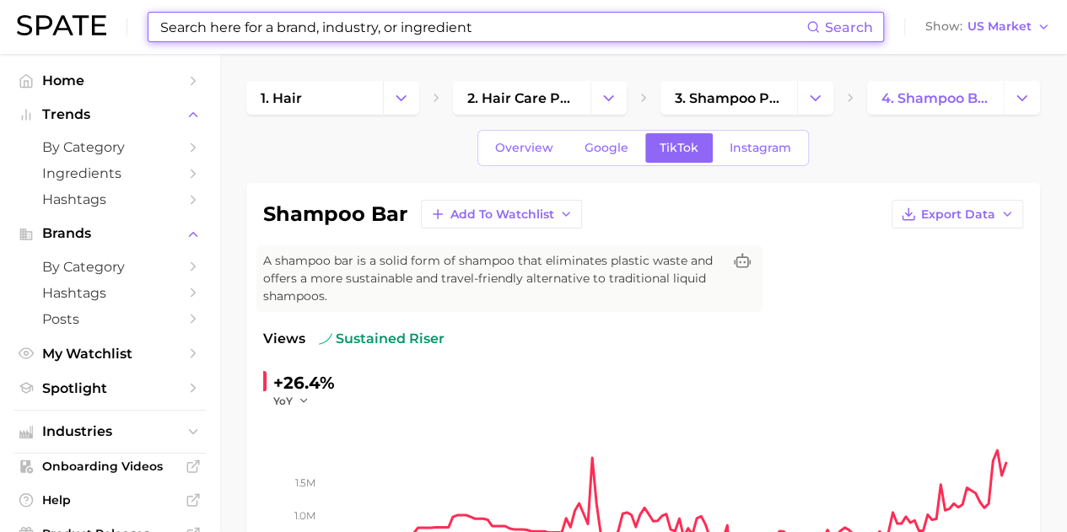
type input "c"
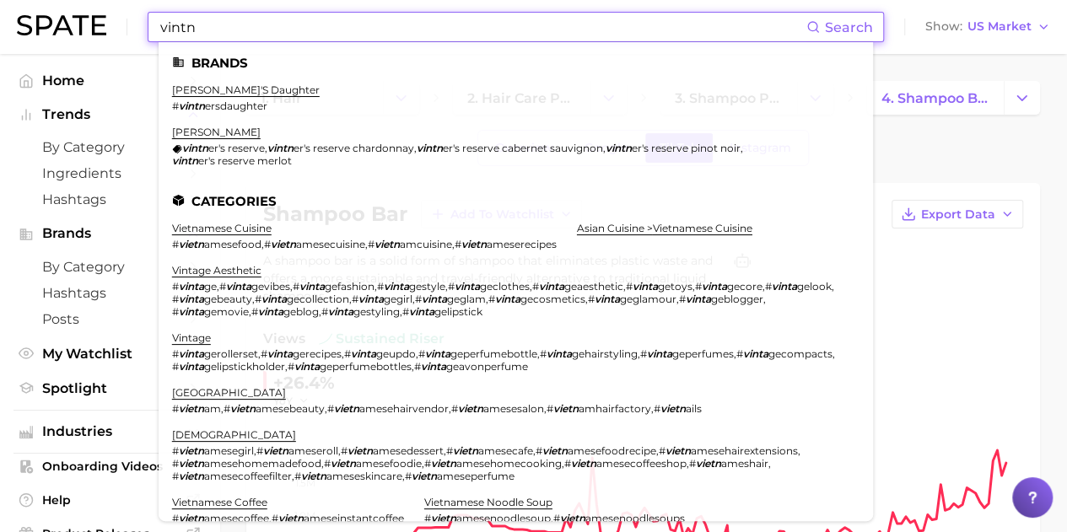
type input "vintn"
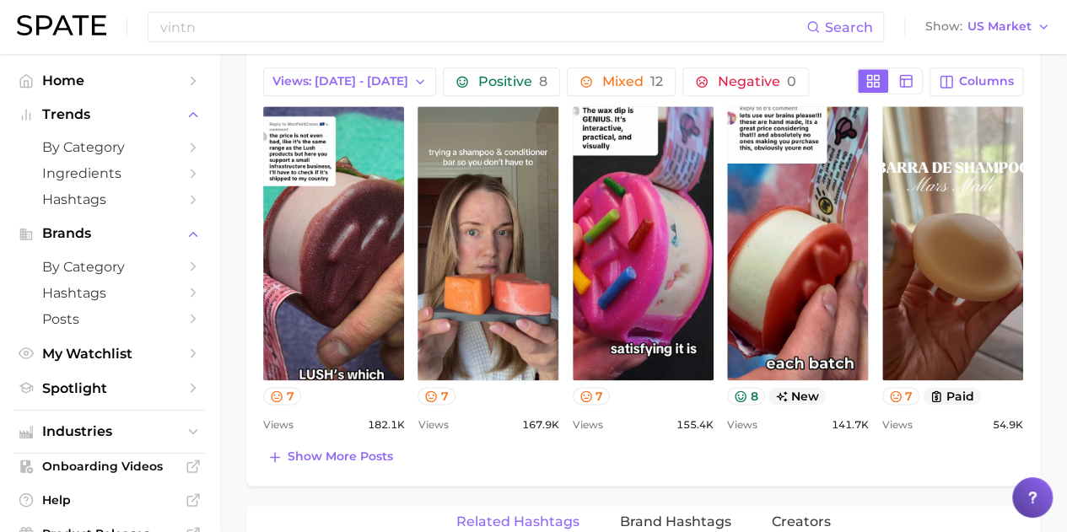
scroll to position [1012, 0]
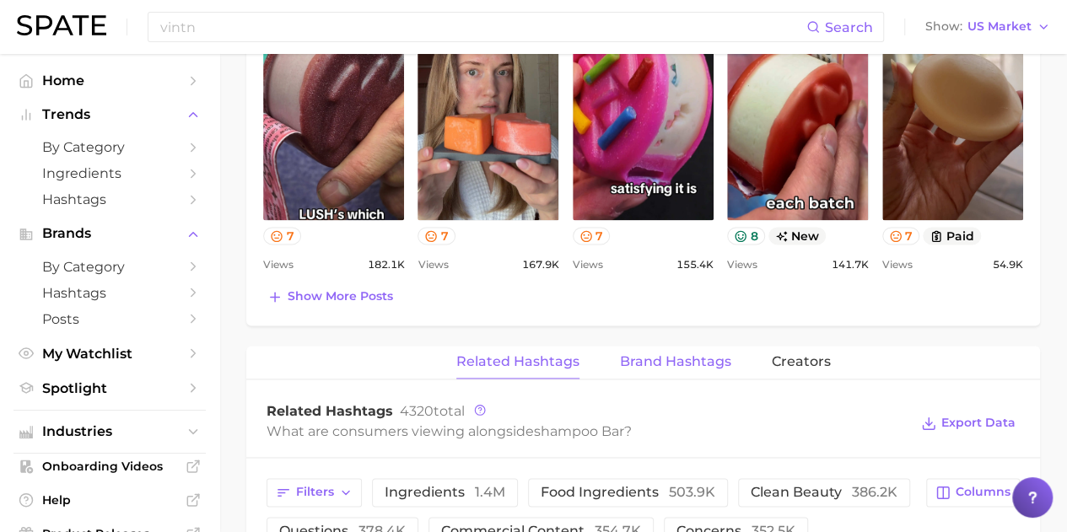
click at [696, 359] on span "Brand Hashtags" at bounding box center [675, 361] width 111 height 15
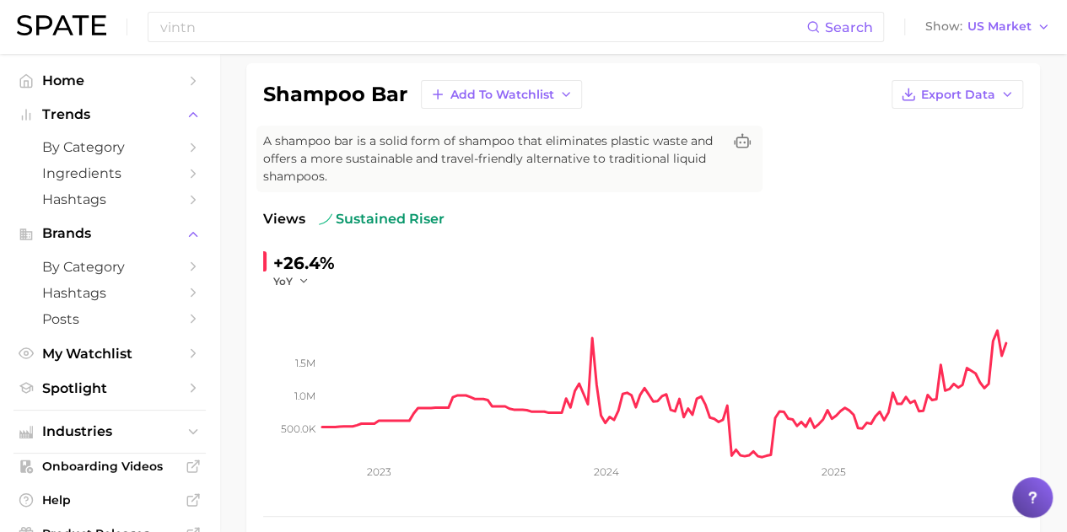
scroll to position [0, 0]
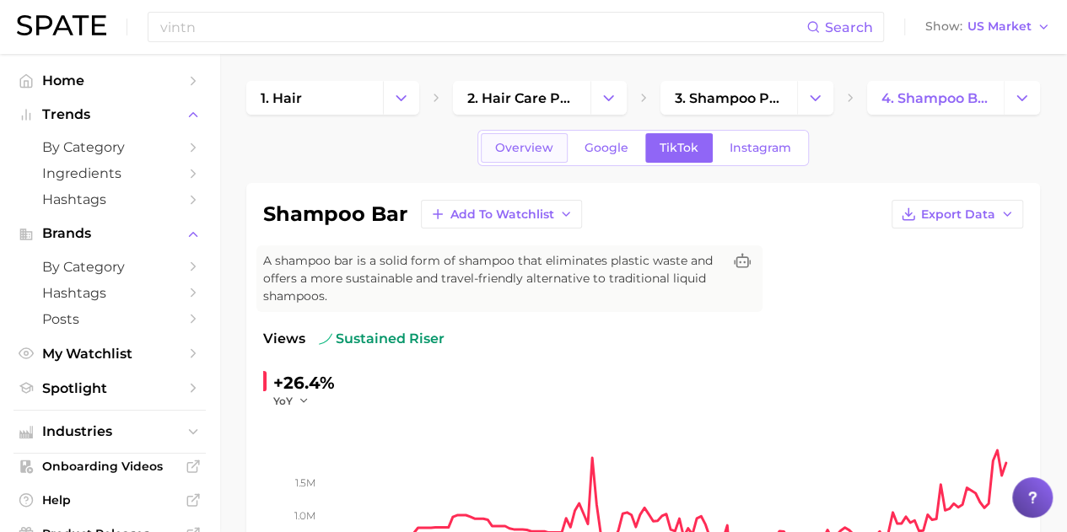
click at [542, 149] on span "Overview" at bounding box center [524, 148] width 58 height 14
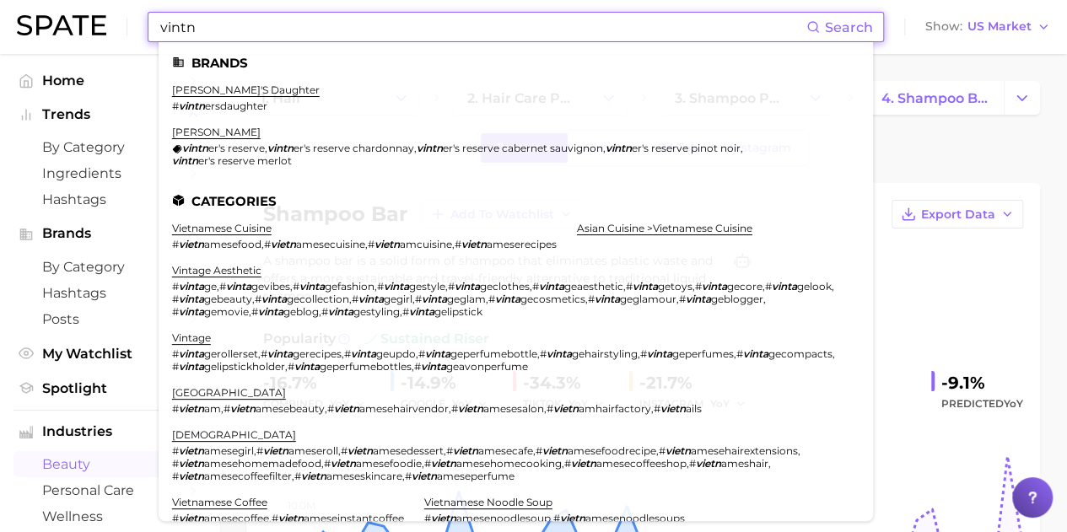
click at [901, 157] on div "Overview Google TikTok Instagram" at bounding box center [642, 148] width 793 height 36
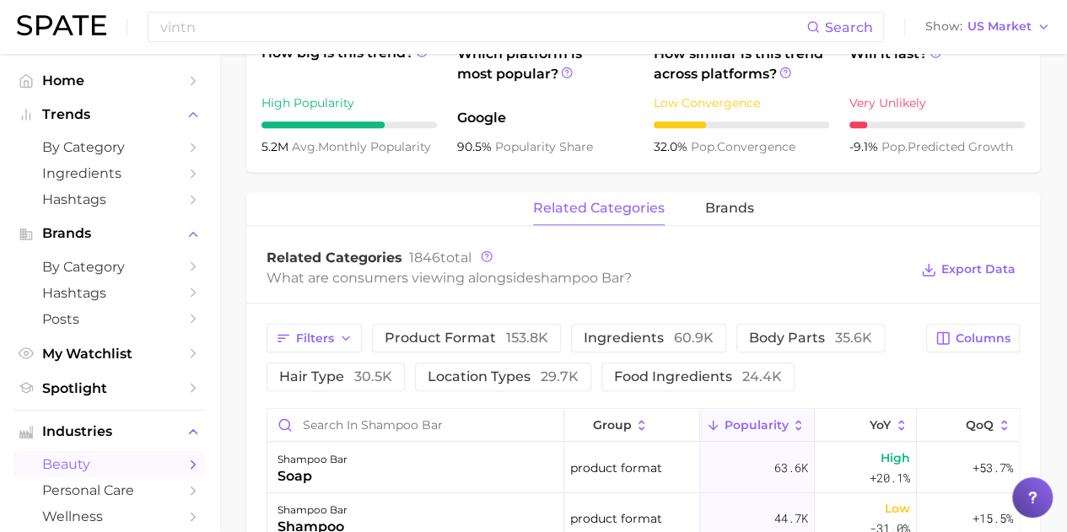
scroll to position [759, 0]
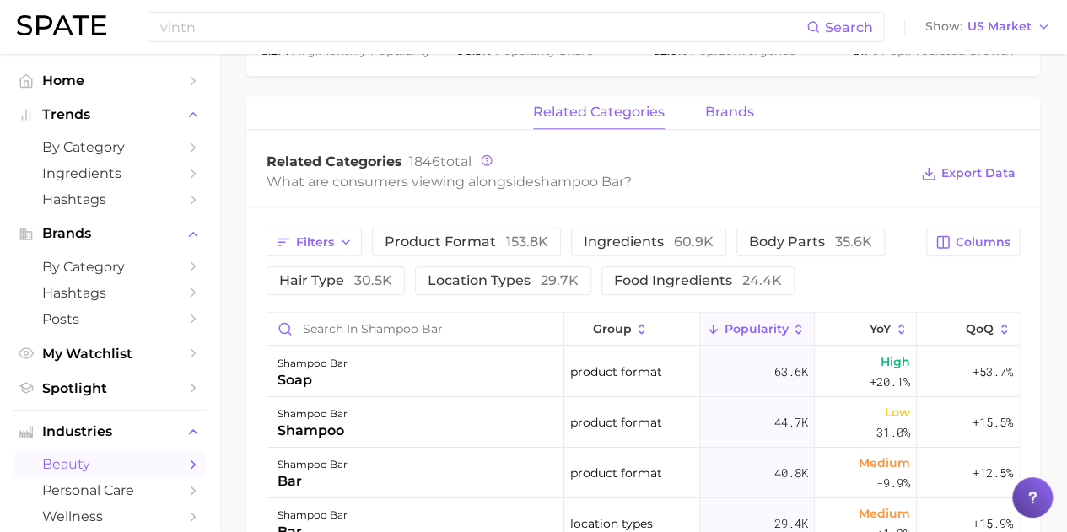
click at [729, 105] on span "brands" at bounding box center [729, 112] width 49 height 15
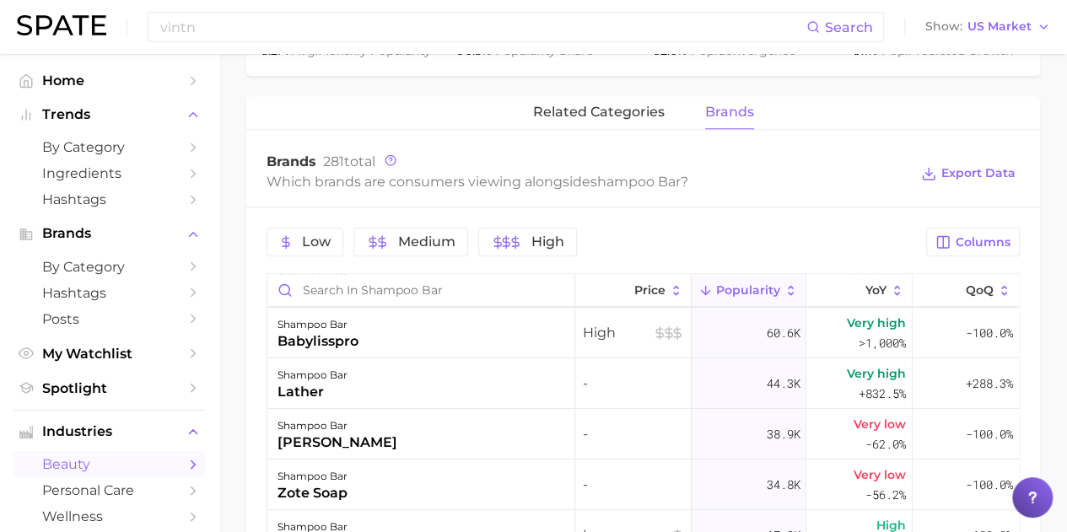
scroll to position [0, 0]
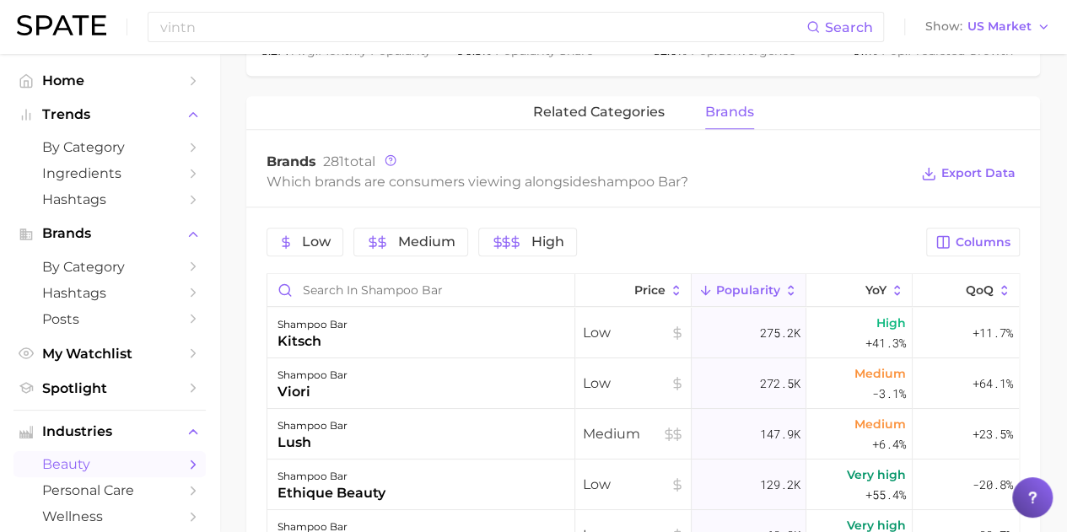
click at [801, 190] on div "Which brands are consumers viewing alongside shampoo bar ?" at bounding box center [587, 181] width 642 height 23
